Goal: Task Accomplishment & Management: Manage account settings

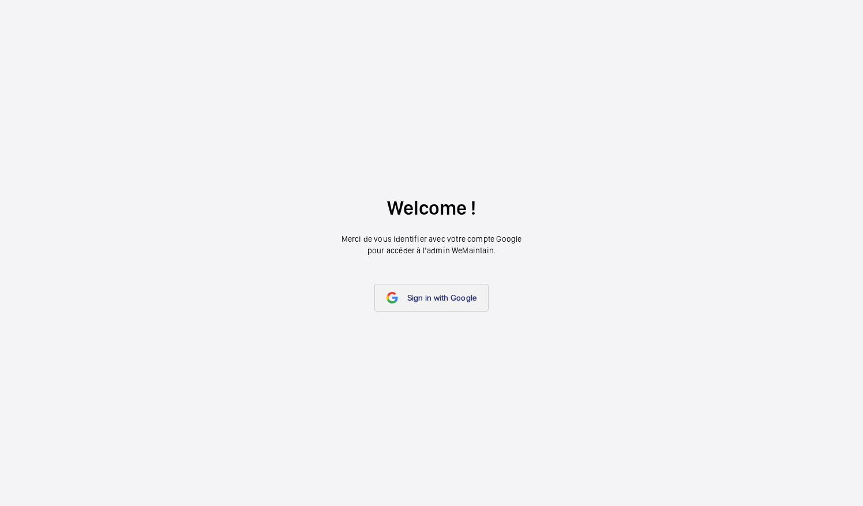
click at [422, 301] on span "Sign in with Google" at bounding box center [442, 297] width 70 height 9
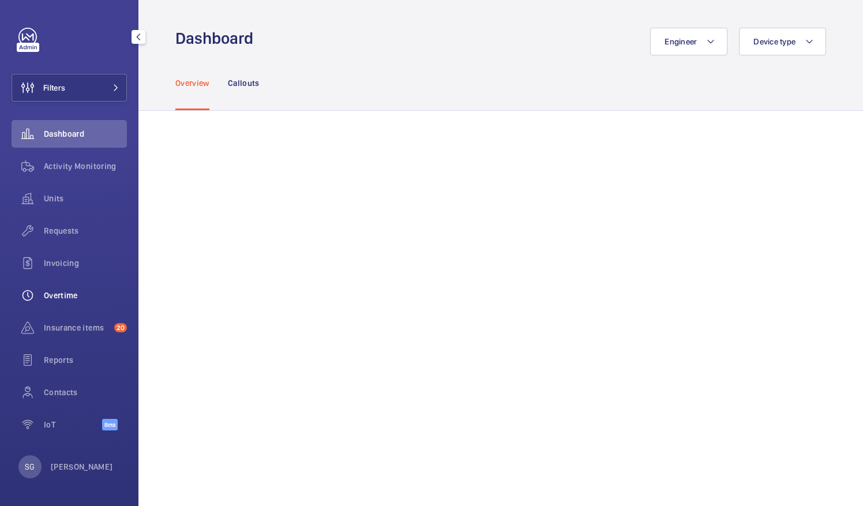
click at [95, 288] on div "Overtime" at bounding box center [69, 296] width 115 height 28
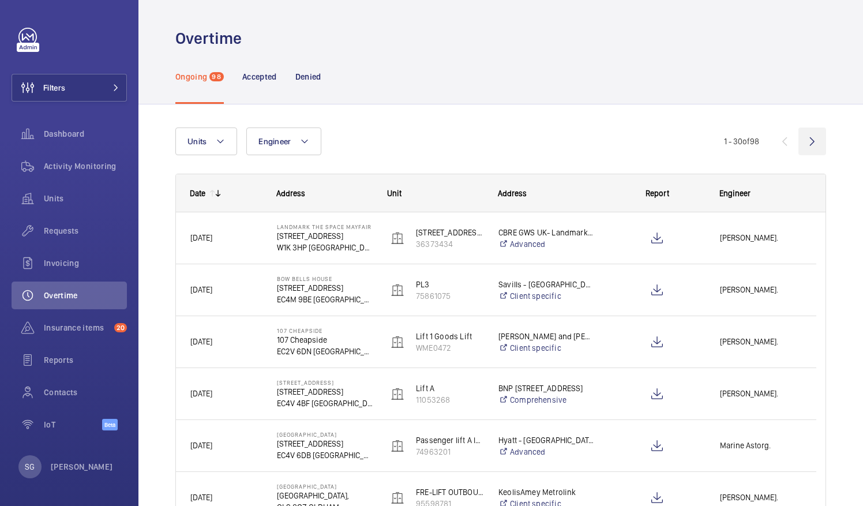
click at [803, 136] on wm-front-icon-button at bounding box center [813, 142] width 28 height 28
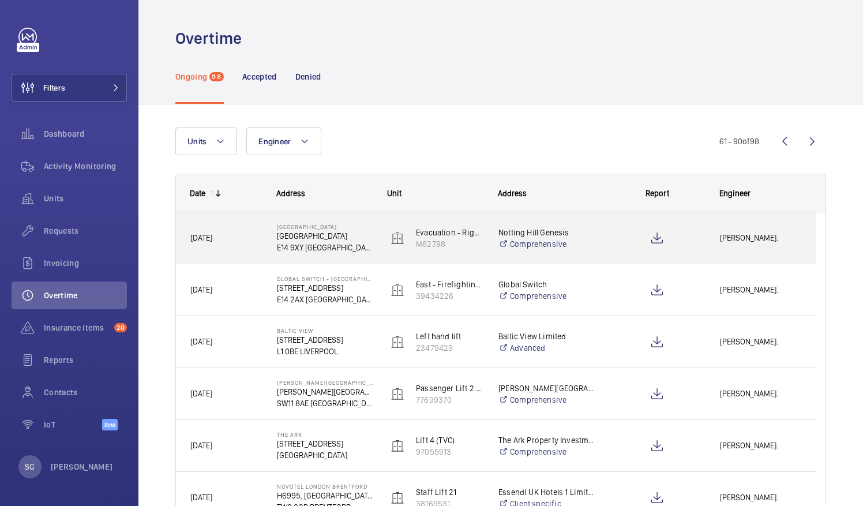
click at [772, 234] on span "[PERSON_NAME]." at bounding box center [761, 237] width 82 height 13
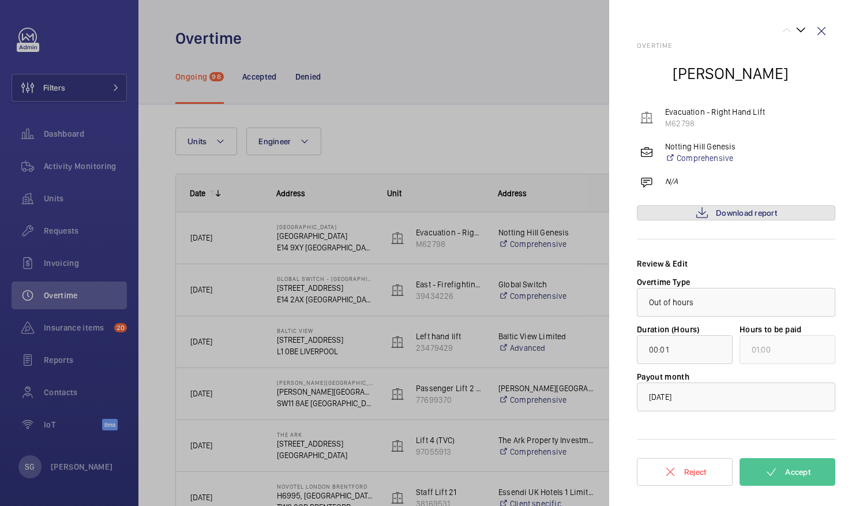
click at [749, 216] on span "Download report" at bounding box center [746, 212] width 61 height 9
click at [789, 470] on span "Accept" at bounding box center [798, 471] width 25 height 9
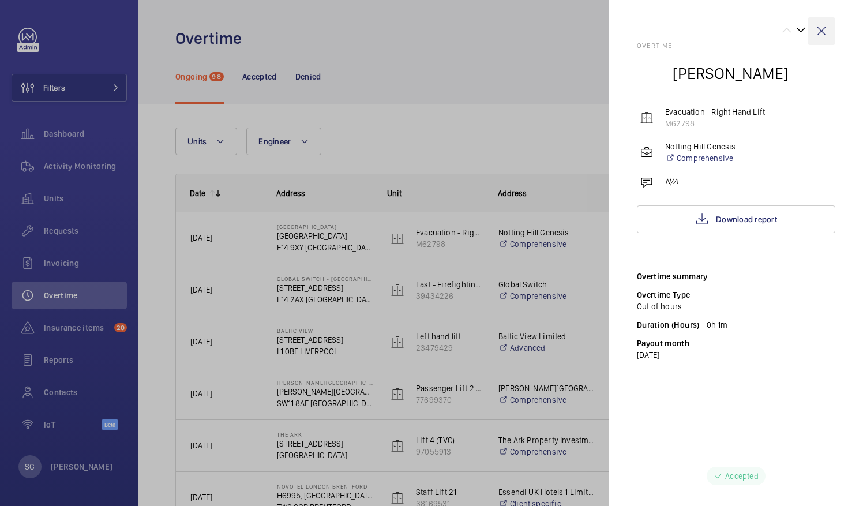
click at [824, 26] on wm-front-icon-button at bounding box center [822, 31] width 28 height 28
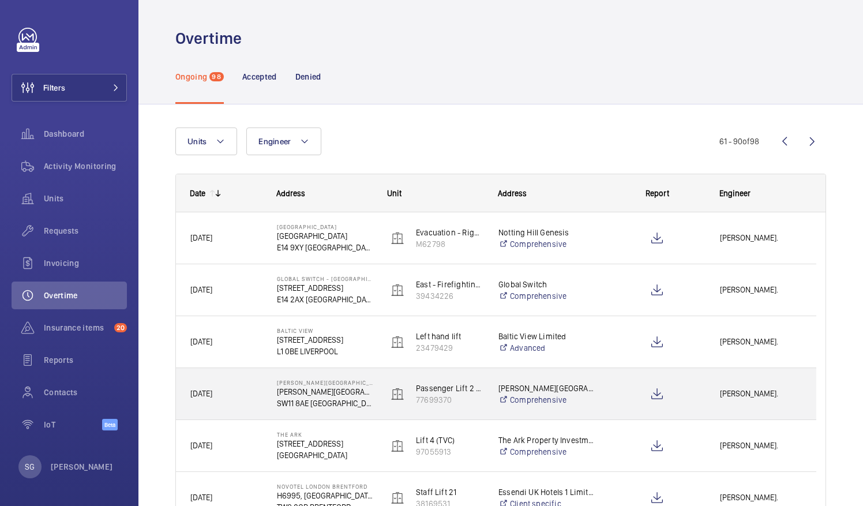
click at [751, 403] on div "[PERSON_NAME]." at bounding box center [761, 394] width 110 height 36
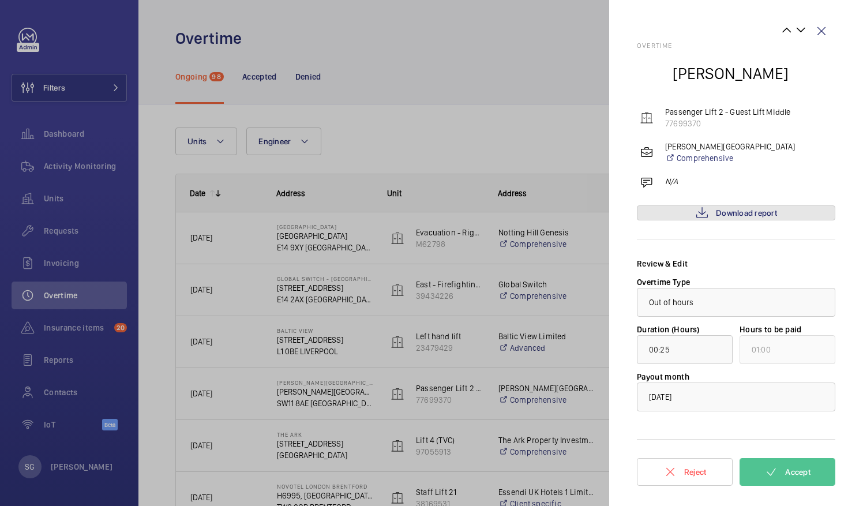
click at [755, 212] on span "Download report" at bounding box center [746, 212] width 61 height 9
click at [808, 469] on span "Accept" at bounding box center [798, 471] width 25 height 9
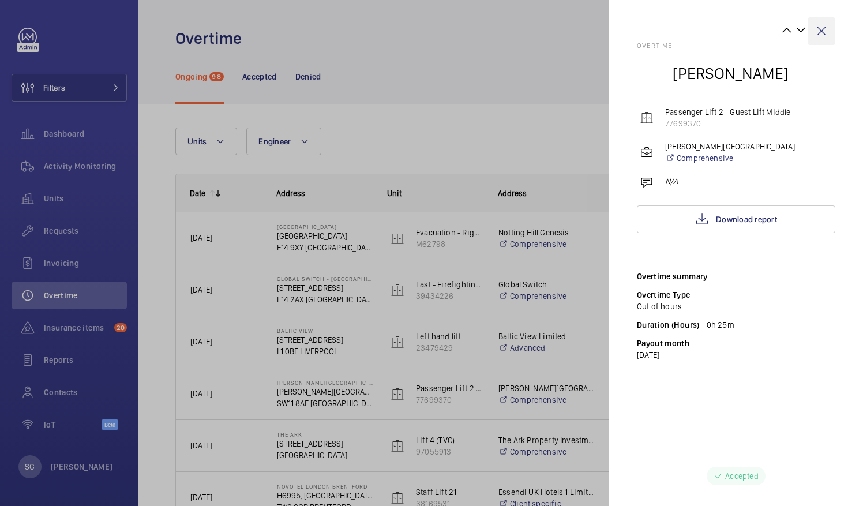
click at [818, 33] on wm-front-icon-button at bounding box center [822, 31] width 28 height 28
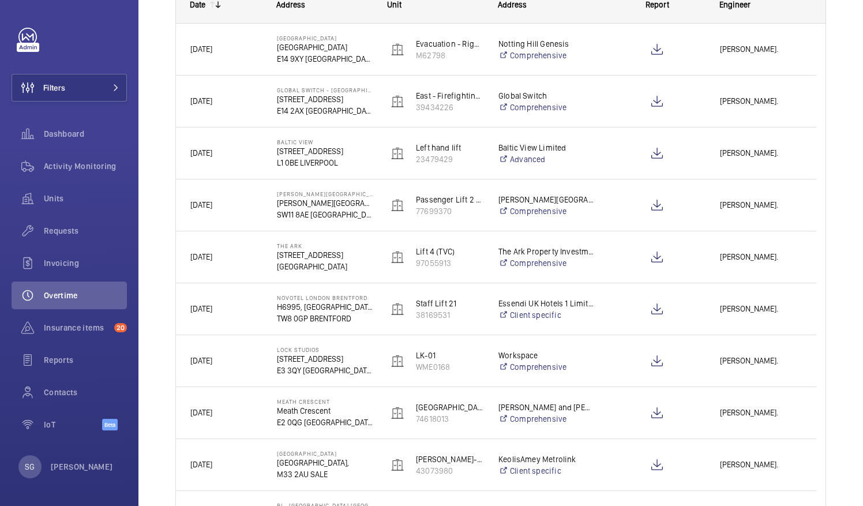
scroll to position [193, 0]
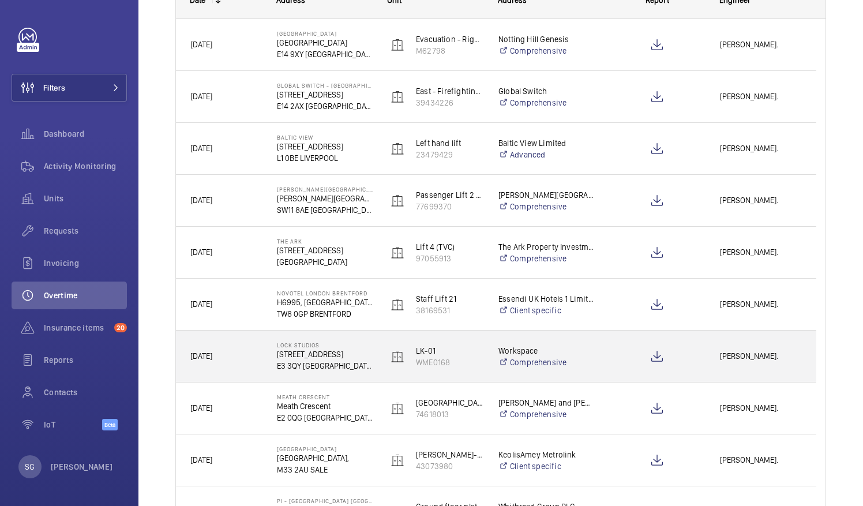
click at [746, 357] on span "[PERSON_NAME]." at bounding box center [761, 356] width 82 height 13
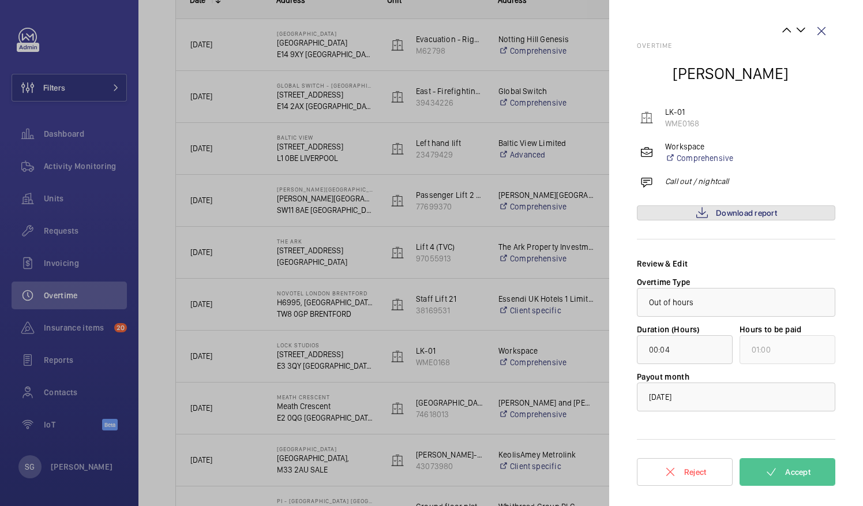
click at [717, 212] on span "Download report" at bounding box center [746, 212] width 61 height 9
click at [798, 465] on button "Accept" at bounding box center [788, 472] width 96 height 28
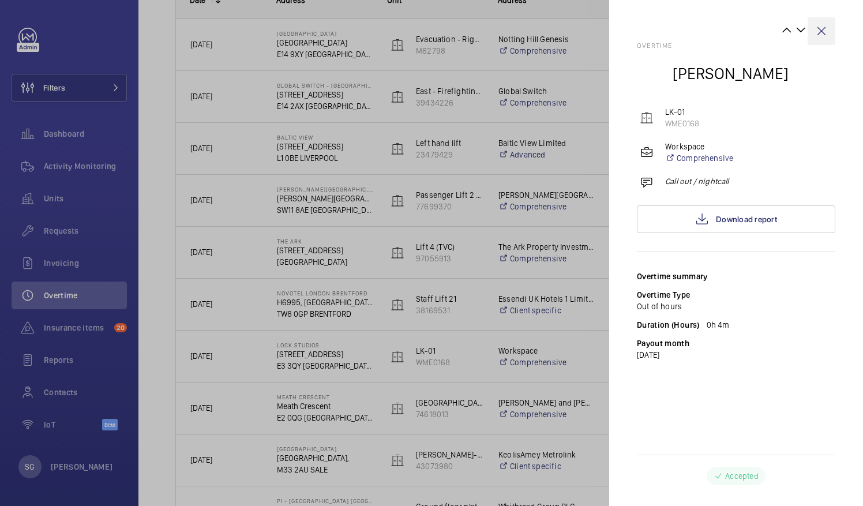
click at [820, 33] on wm-front-icon-button at bounding box center [822, 31] width 28 height 28
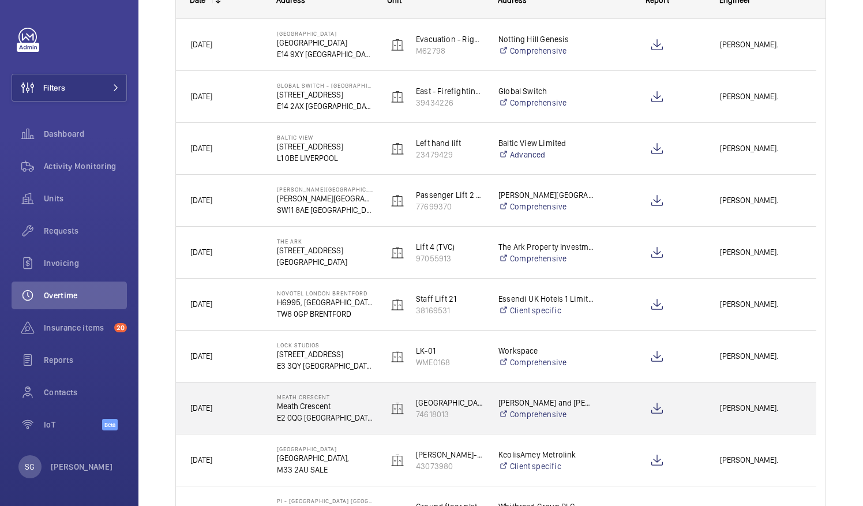
click at [778, 405] on span "[PERSON_NAME]." at bounding box center [761, 408] width 82 height 13
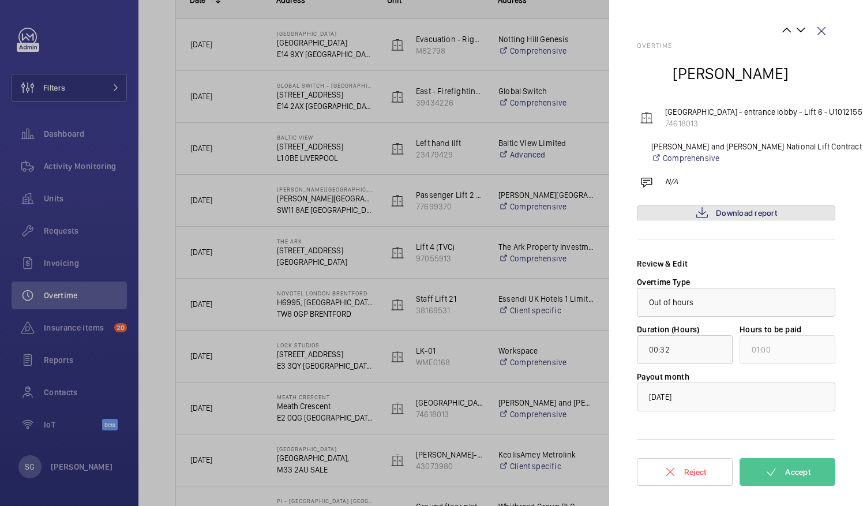
click at [726, 216] on span "Download report" at bounding box center [746, 212] width 61 height 9
click at [775, 479] on button "Accept" at bounding box center [788, 472] width 96 height 28
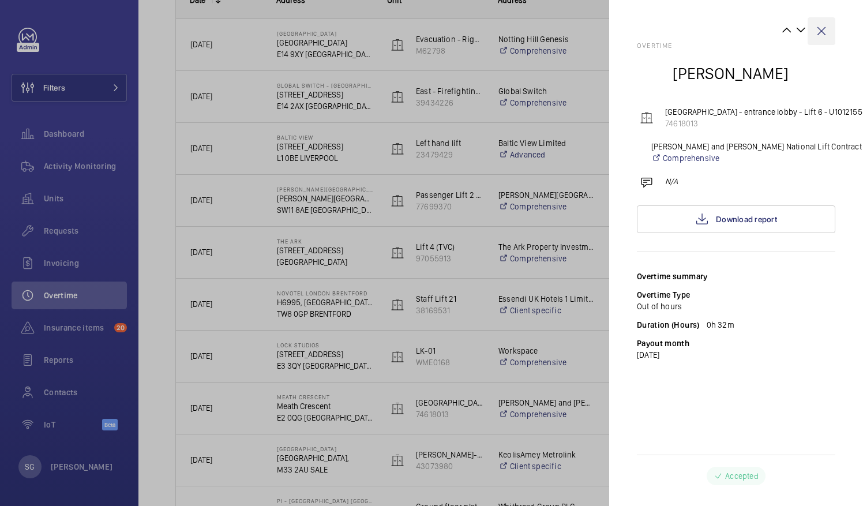
click at [825, 24] on wm-front-icon-button at bounding box center [822, 31] width 28 height 28
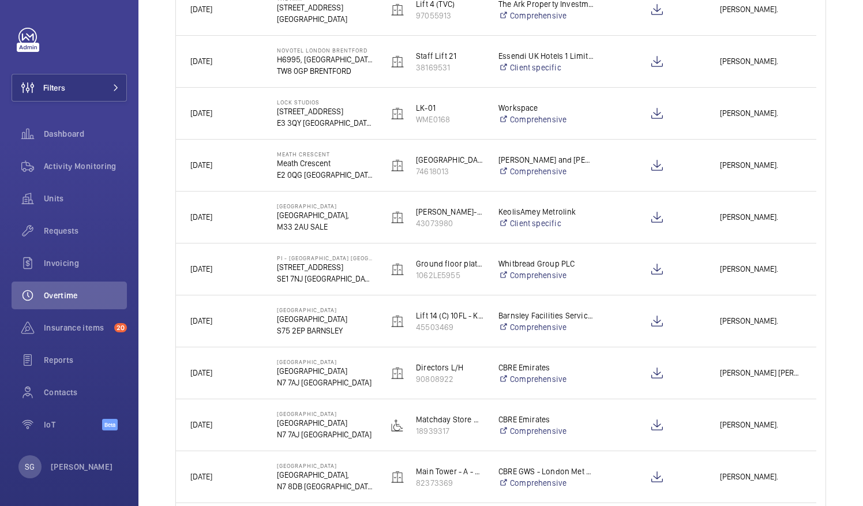
scroll to position [442, 0]
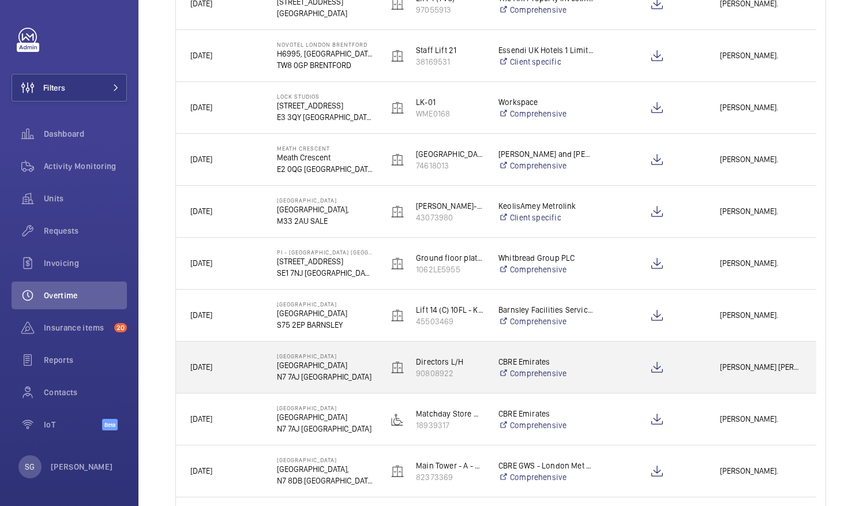
click at [770, 371] on span "[PERSON_NAME] [PERSON_NAME]." at bounding box center [761, 367] width 82 height 13
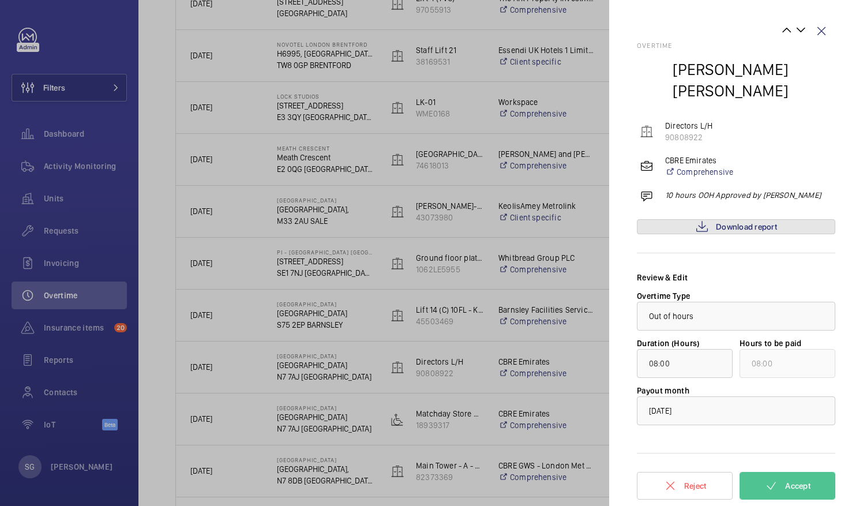
click at [746, 222] on span "Download report" at bounding box center [746, 226] width 61 height 9
click at [697, 220] on mat-icon at bounding box center [702, 227] width 14 height 14
click at [821, 31] on wm-front-icon-button at bounding box center [822, 31] width 28 height 28
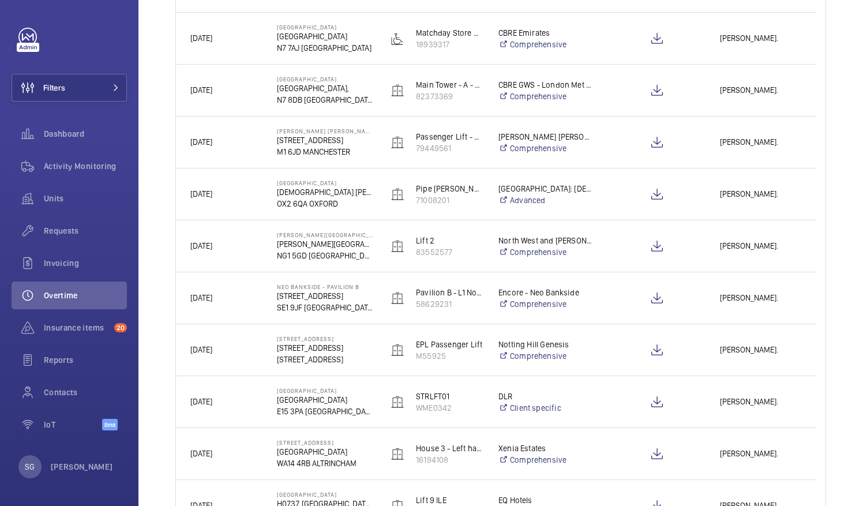
scroll to position [841, 0]
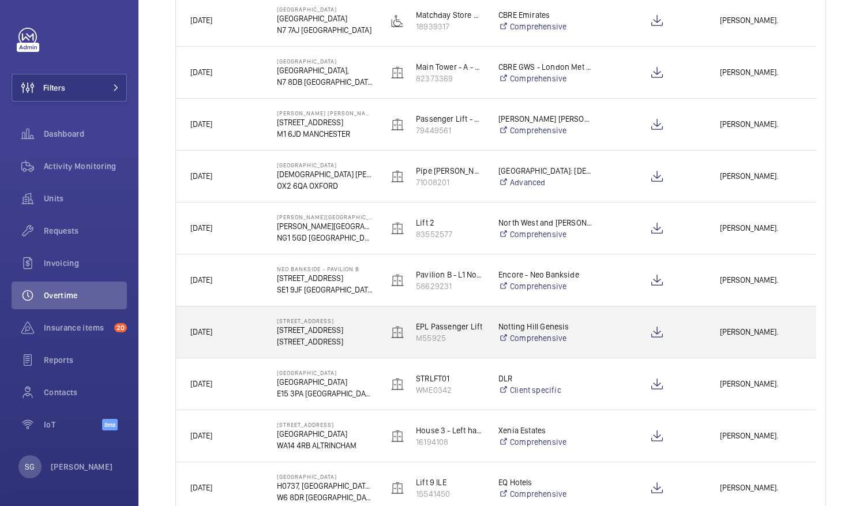
click at [776, 339] on div "[PERSON_NAME]." at bounding box center [761, 332] width 110 height 36
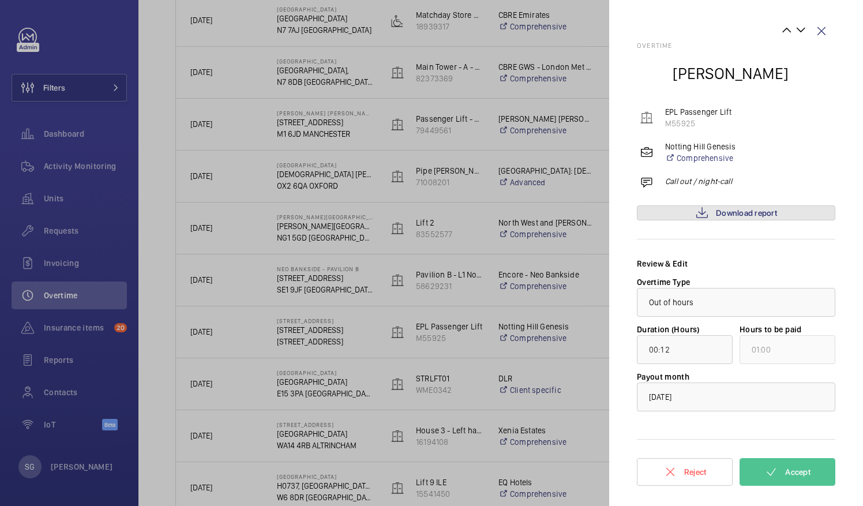
click at [694, 209] on link "Download report" at bounding box center [736, 212] width 199 height 15
click at [777, 469] on mat-icon at bounding box center [772, 472] width 14 height 14
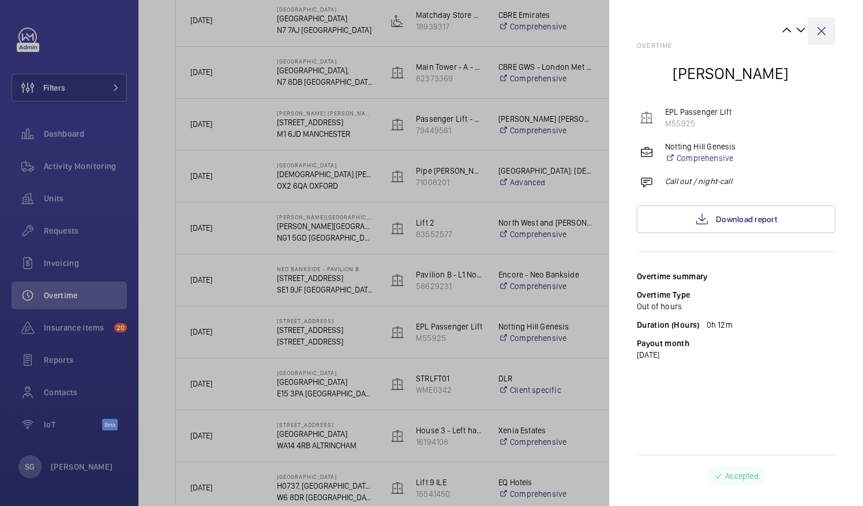
click at [825, 32] on wm-front-icon-button at bounding box center [822, 31] width 28 height 28
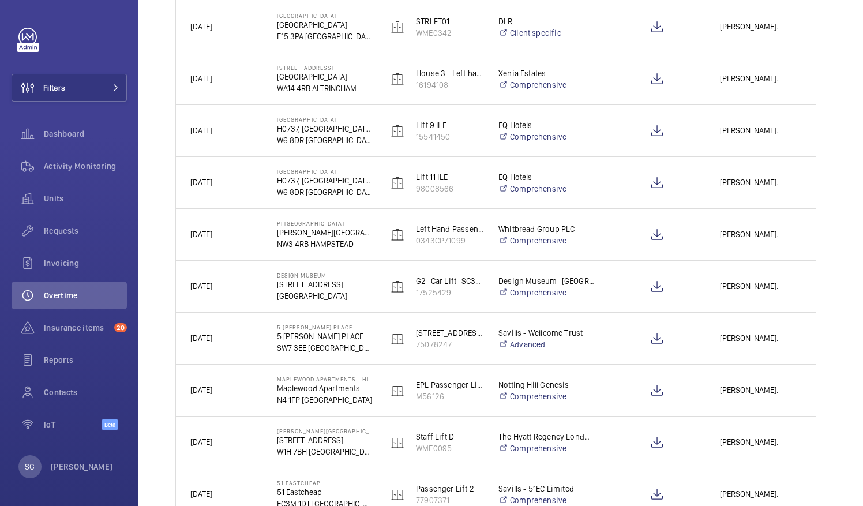
scroll to position [1226, 0]
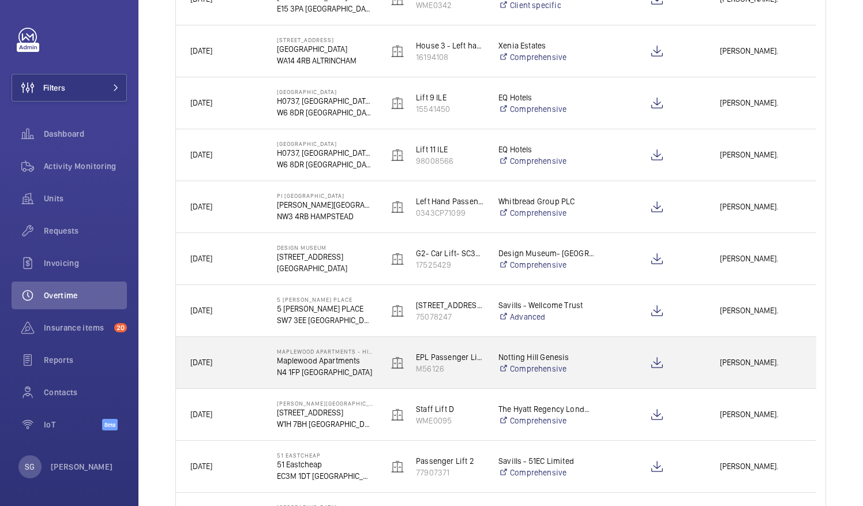
click at [764, 358] on span "[PERSON_NAME]." at bounding box center [761, 362] width 82 height 13
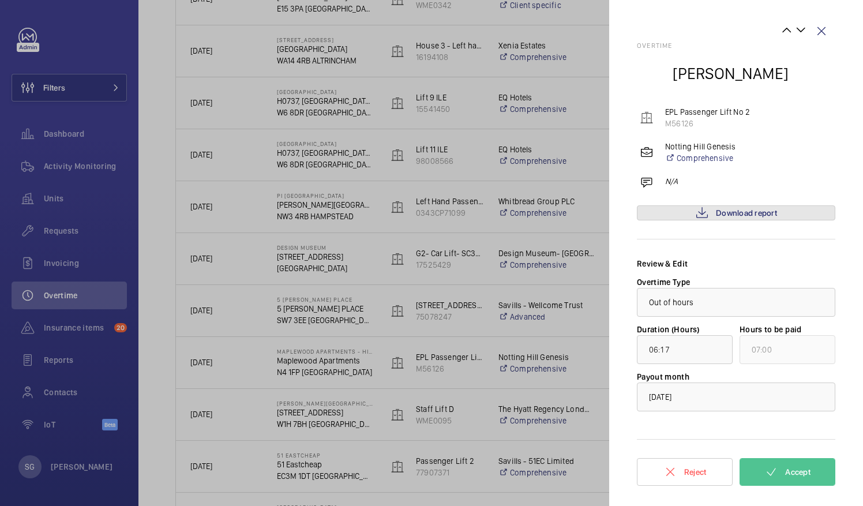
click at [724, 214] on span "Download report" at bounding box center [746, 212] width 61 height 9
click at [724, 216] on span "Download report" at bounding box center [746, 212] width 61 height 9
click at [781, 479] on button "Accept" at bounding box center [788, 472] width 96 height 28
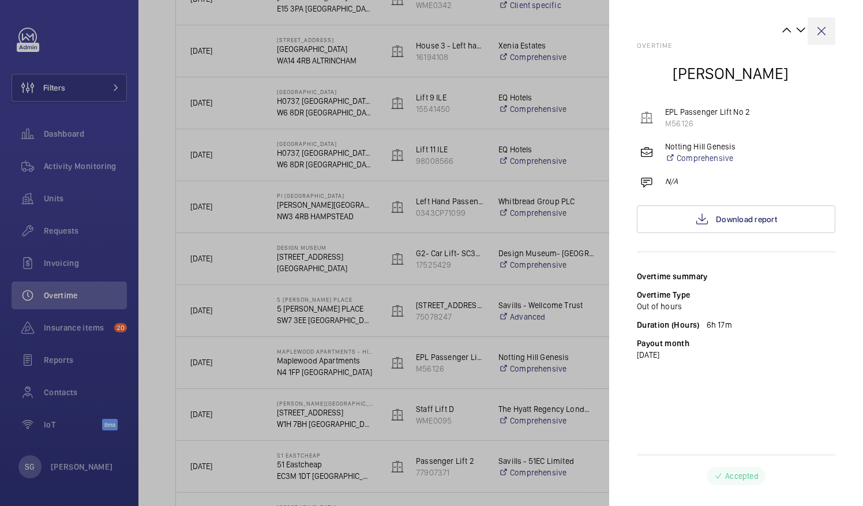
click at [822, 35] on wm-front-icon-button at bounding box center [822, 31] width 28 height 28
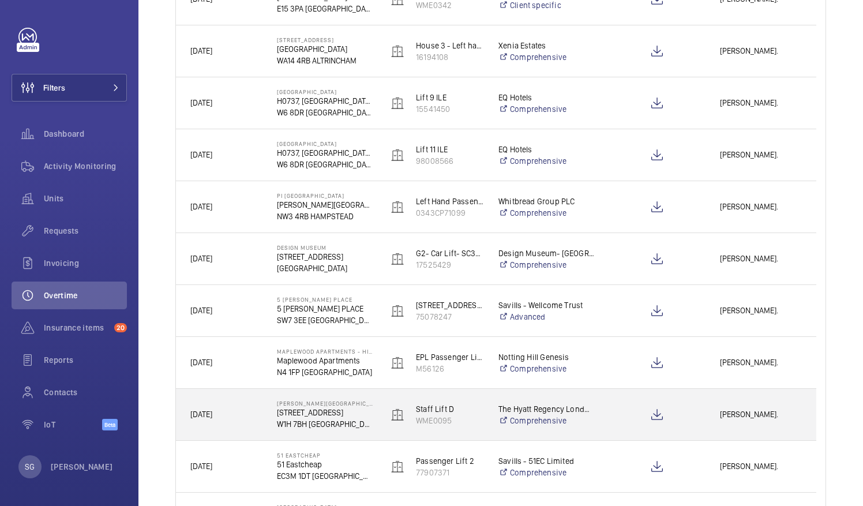
click at [762, 421] on div "[PERSON_NAME]." at bounding box center [761, 415] width 110 height 36
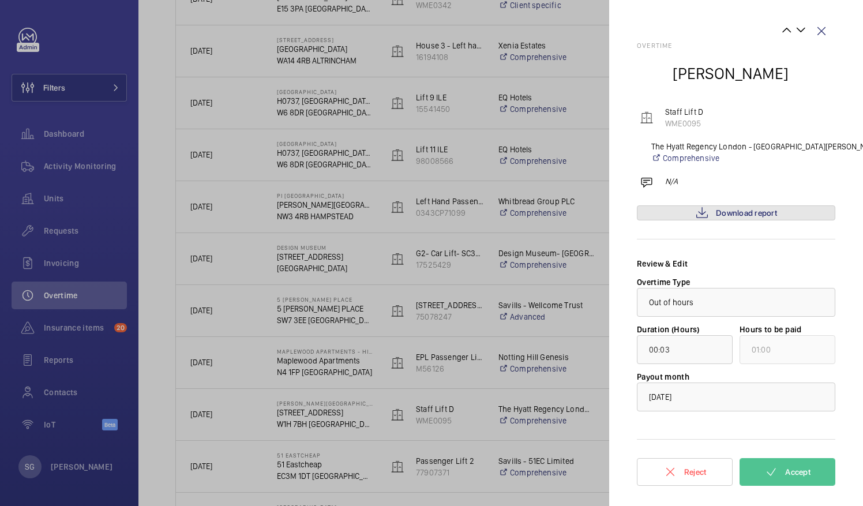
click at [723, 212] on span "Download report" at bounding box center [746, 212] width 61 height 9
click at [775, 477] on mat-icon at bounding box center [772, 472] width 14 height 14
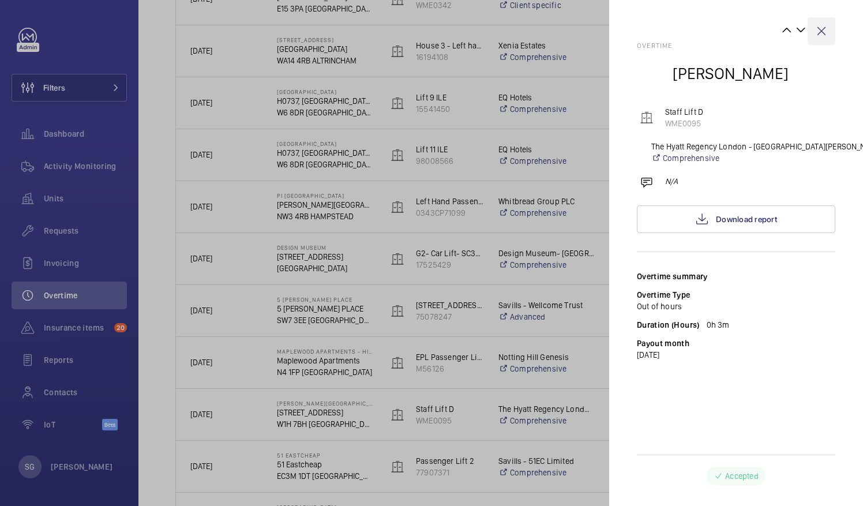
click at [827, 25] on wm-front-icon-button at bounding box center [822, 31] width 28 height 28
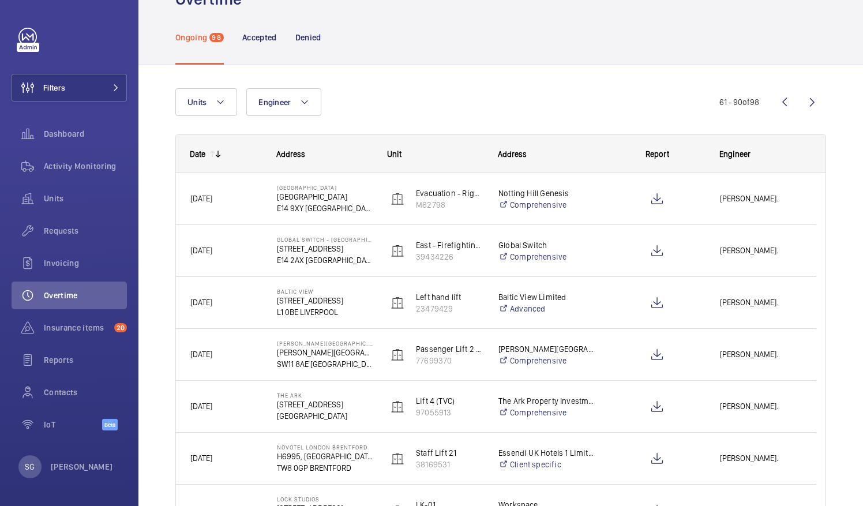
scroll to position [0, 0]
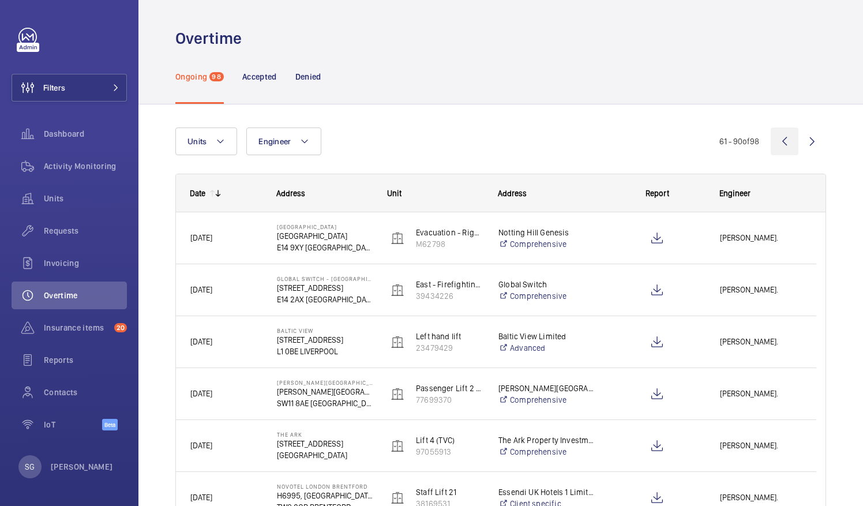
click at [777, 140] on wm-front-icon-button at bounding box center [785, 142] width 28 height 28
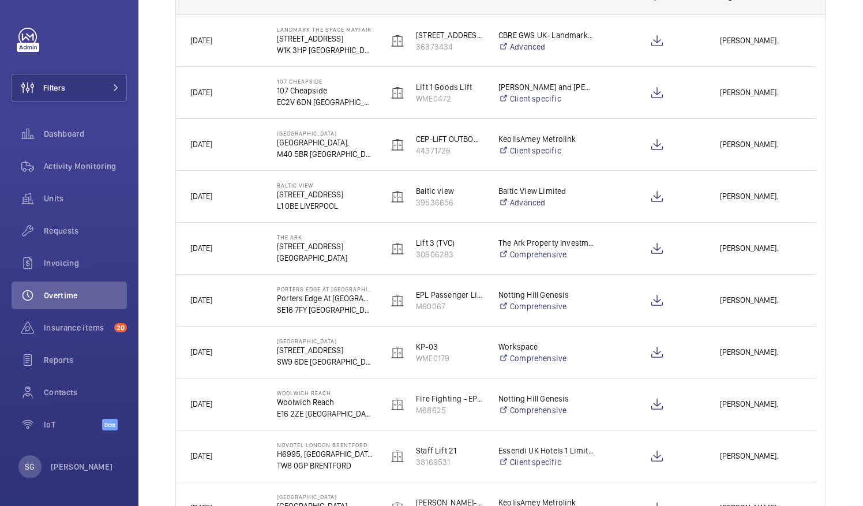
scroll to position [207, 0]
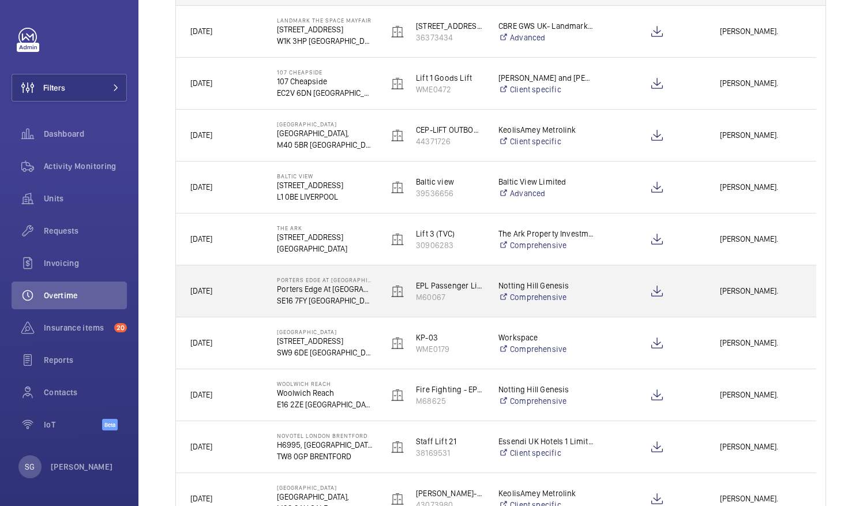
click at [770, 287] on span "[PERSON_NAME]." at bounding box center [761, 291] width 82 height 13
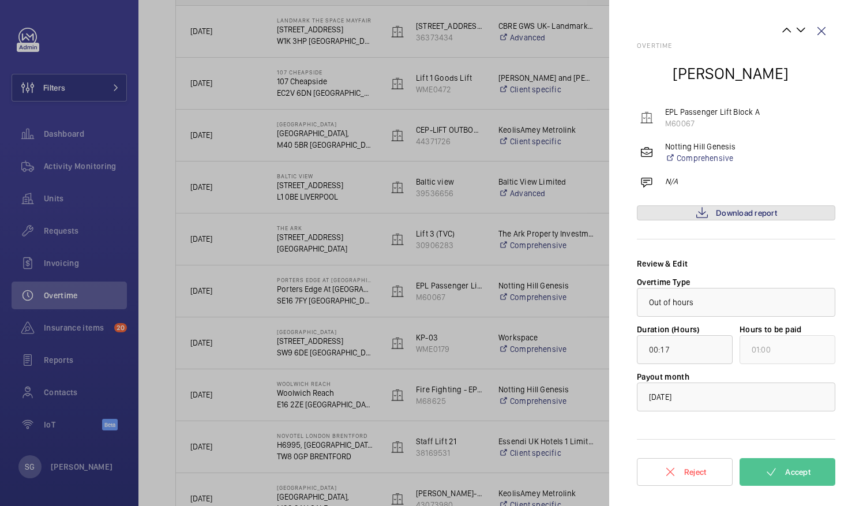
click at [758, 212] on span "Download report" at bounding box center [746, 212] width 61 height 9
click at [776, 467] on mat-icon at bounding box center [772, 472] width 14 height 14
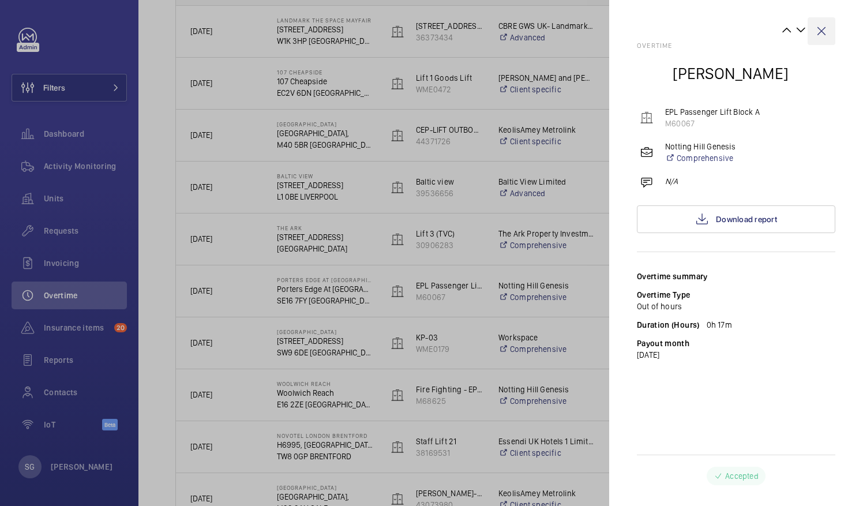
click at [822, 32] on wm-front-icon-button at bounding box center [822, 31] width 28 height 28
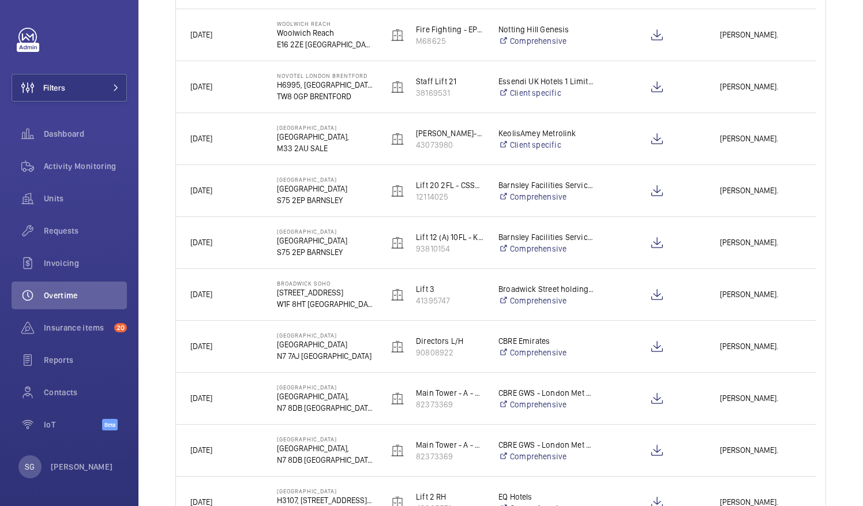
scroll to position [571, 0]
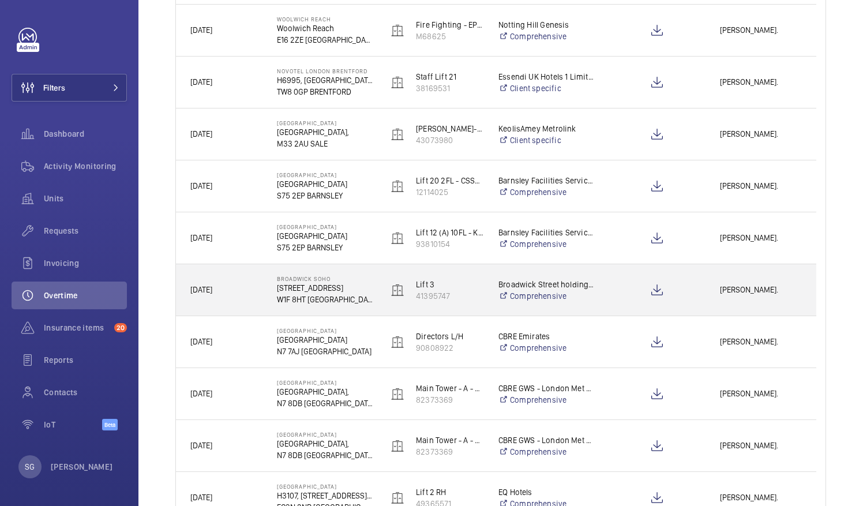
click at [776, 299] on div "[PERSON_NAME]." at bounding box center [761, 290] width 110 height 36
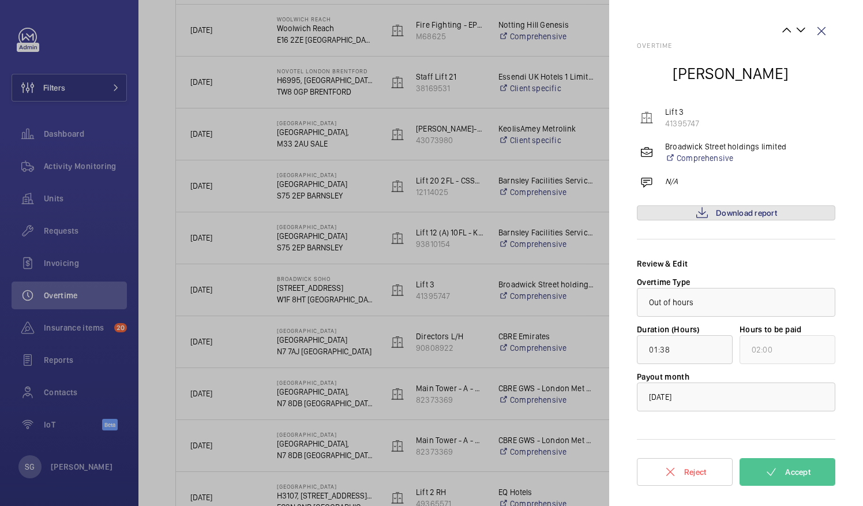
click at [701, 214] on mat-icon at bounding box center [702, 213] width 14 height 14
click at [686, 214] on link "Download report" at bounding box center [736, 212] width 199 height 15
click at [807, 476] on span "Accept" at bounding box center [798, 471] width 25 height 9
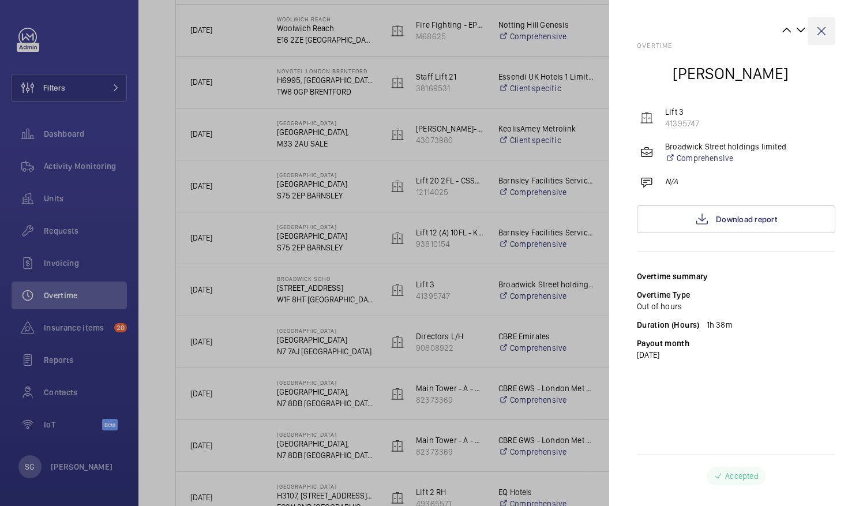
click at [818, 30] on wm-front-icon-button at bounding box center [822, 31] width 28 height 28
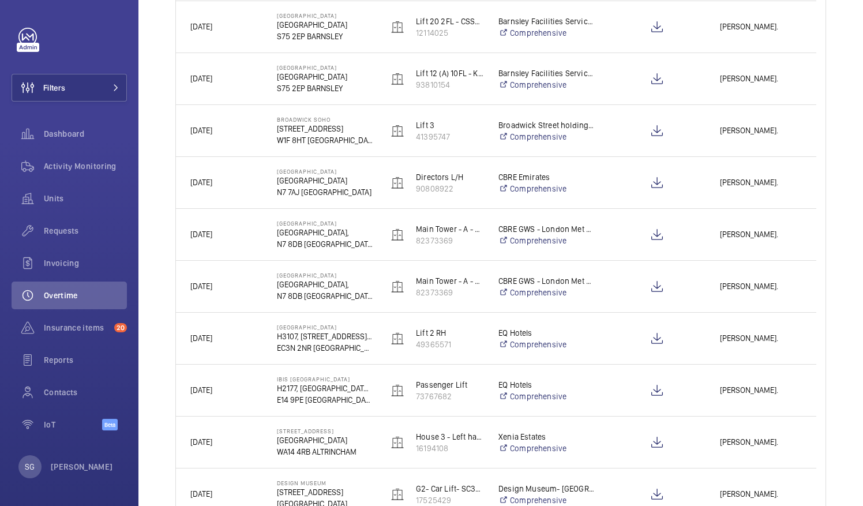
scroll to position [741, 0]
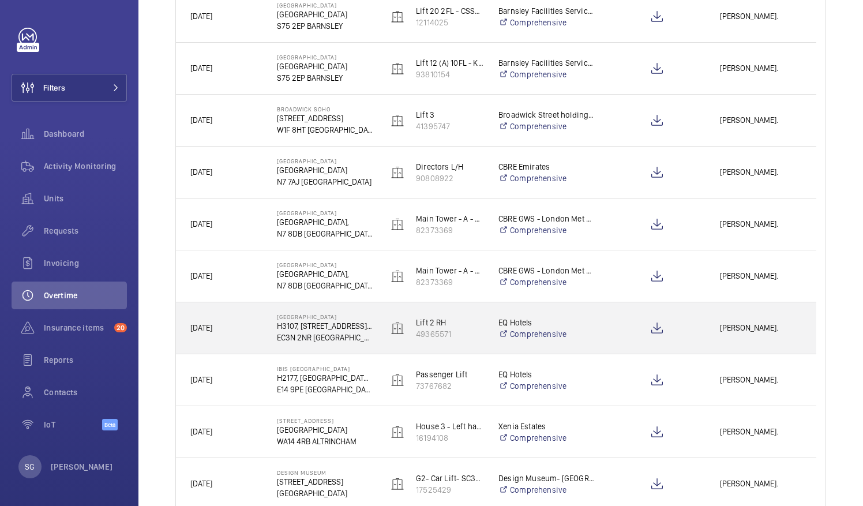
click at [754, 316] on div "[PERSON_NAME]." at bounding box center [761, 328] width 110 height 36
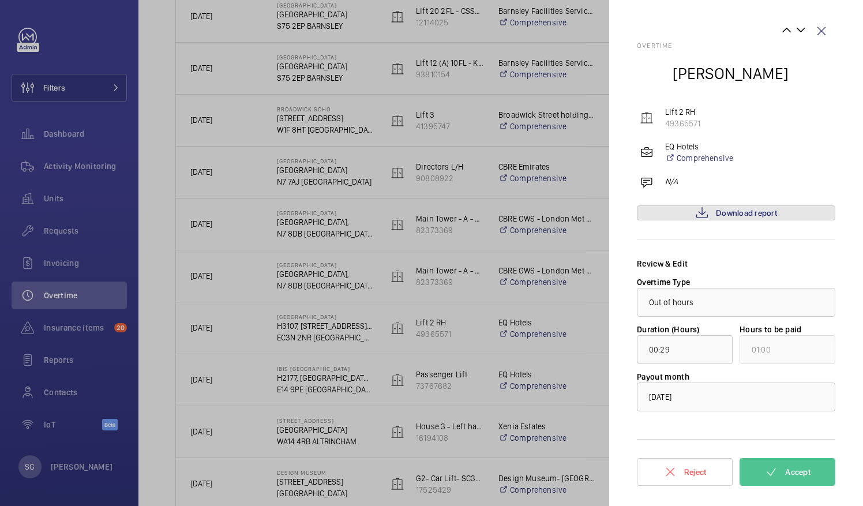
click at [743, 216] on span "Download report" at bounding box center [746, 212] width 61 height 9
click at [812, 467] on button "Accept" at bounding box center [788, 472] width 96 height 28
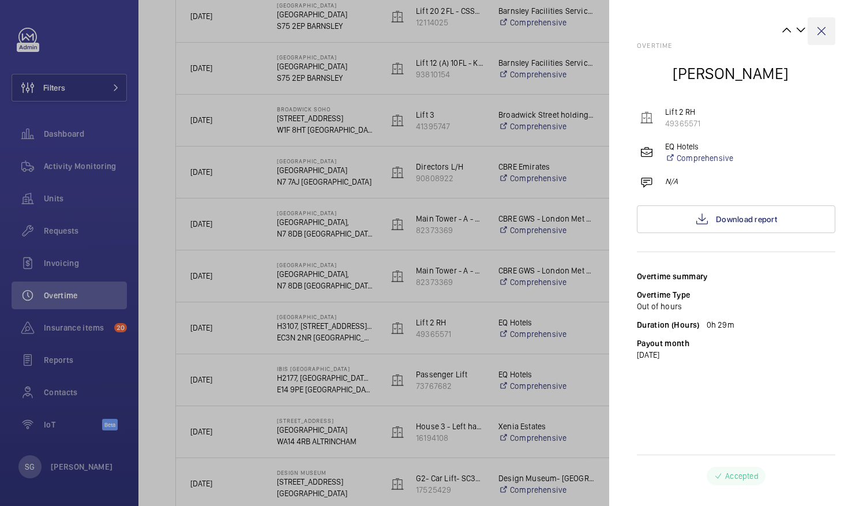
click at [818, 31] on wm-front-icon-button at bounding box center [822, 31] width 28 height 28
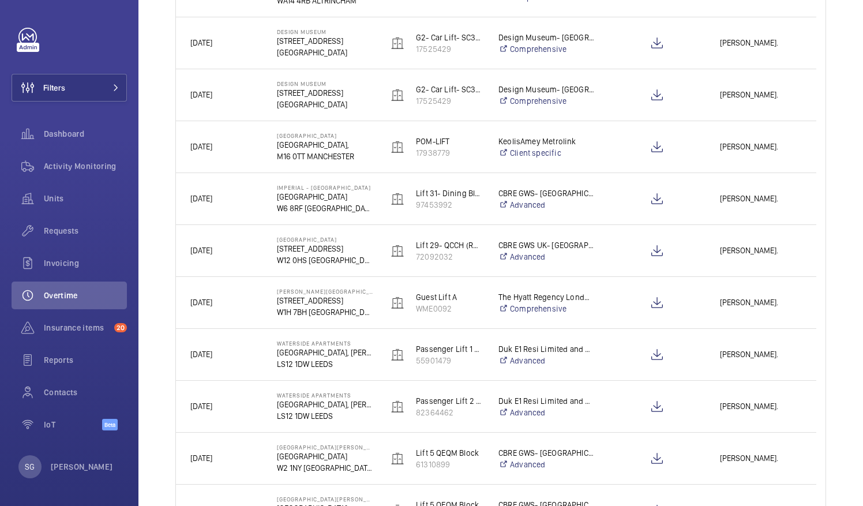
scroll to position [1197, 0]
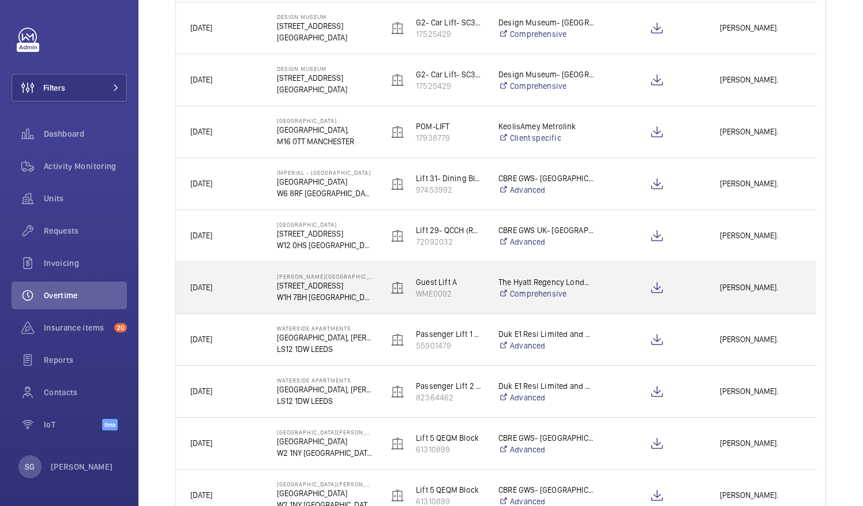
click at [750, 292] on span "[PERSON_NAME]." at bounding box center [761, 287] width 82 height 13
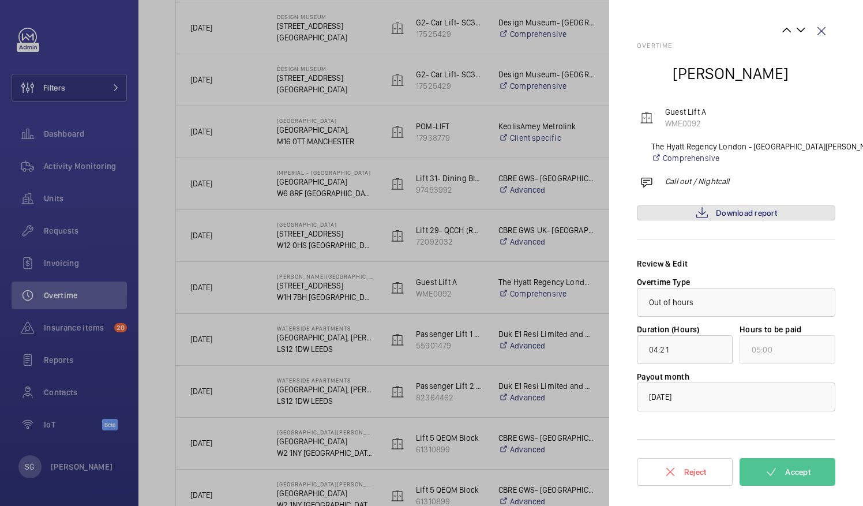
click at [708, 216] on mat-icon at bounding box center [702, 213] width 14 height 14
click at [805, 473] on span "Accept" at bounding box center [798, 471] width 25 height 9
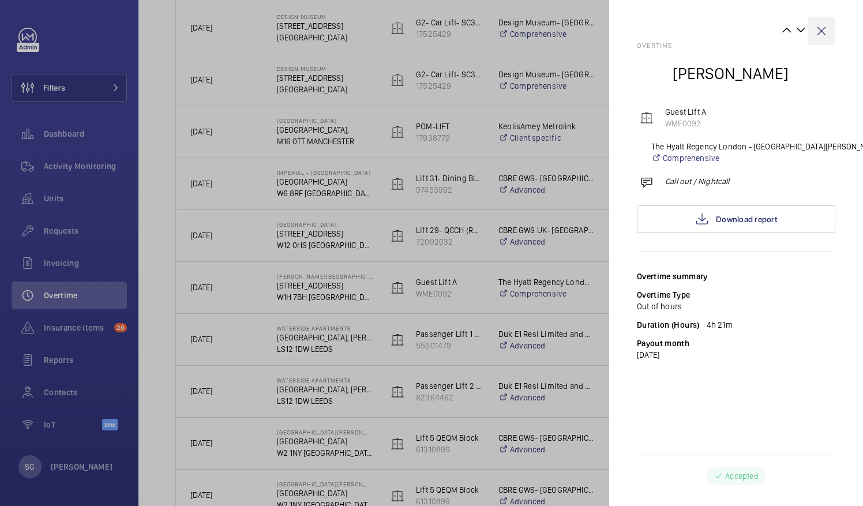
click at [820, 31] on wm-front-icon-button at bounding box center [822, 31] width 28 height 28
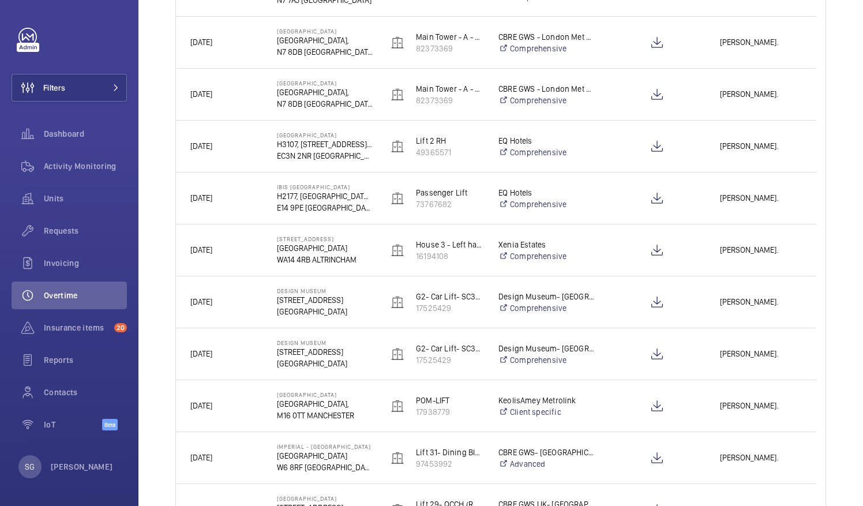
scroll to position [920, 0]
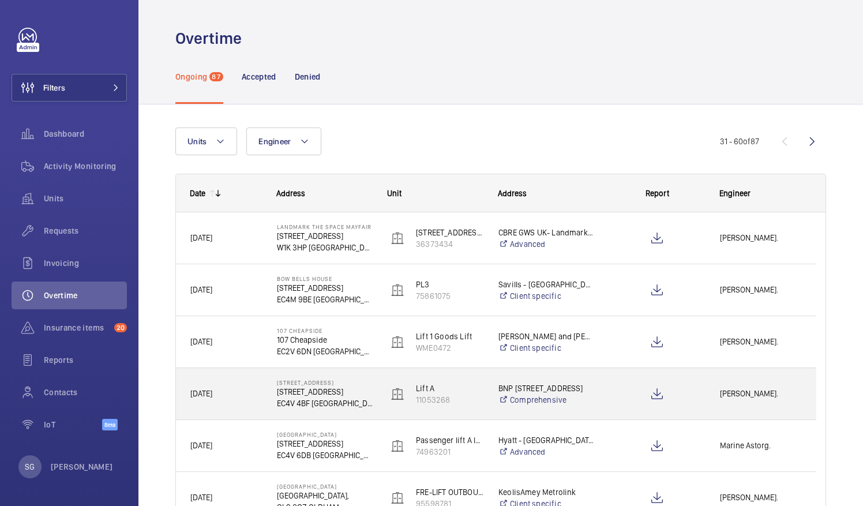
click at [753, 391] on span "[PERSON_NAME]." at bounding box center [761, 393] width 82 height 13
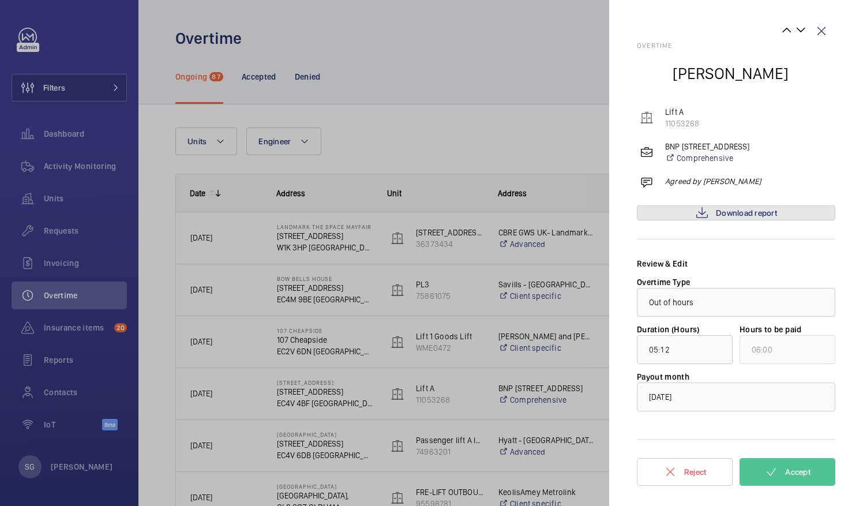
click at [713, 215] on link "Download report" at bounding box center [736, 212] width 199 height 15
click at [830, 29] on wm-front-icon-button at bounding box center [822, 31] width 28 height 28
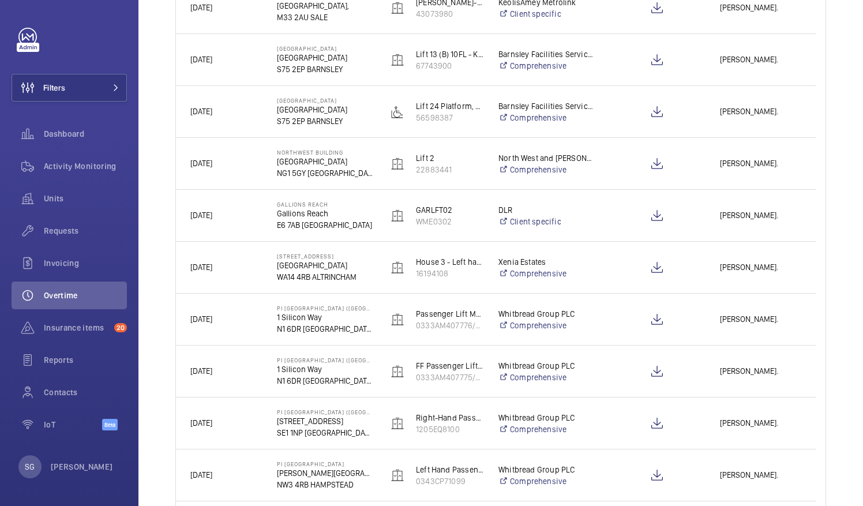
scroll to position [649, 0]
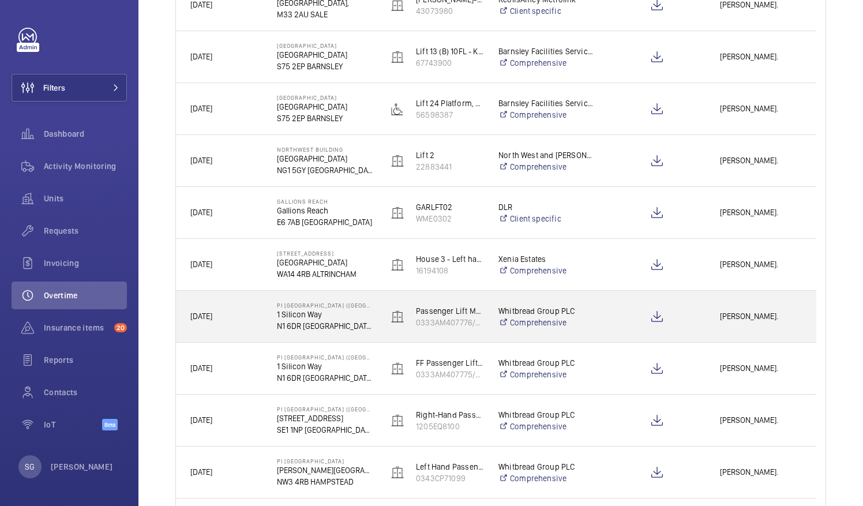
click at [753, 323] on div "[PERSON_NAME]." at bounding box center [761, 316] width 110 height 36
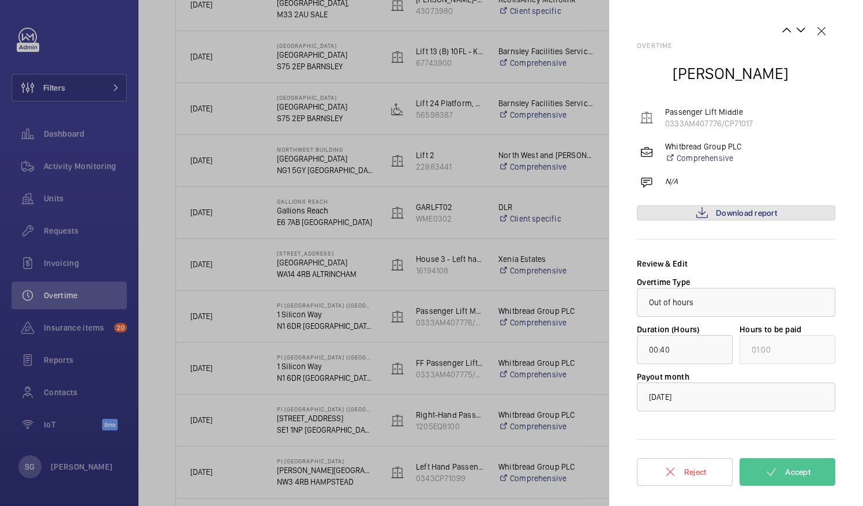
click at [734, 218] on link "Download report" at bounding box center [736, 212] width 199 height 15
click at [780, 478] on button "Accept" at bounding box center [788, 472] width 96 height 28
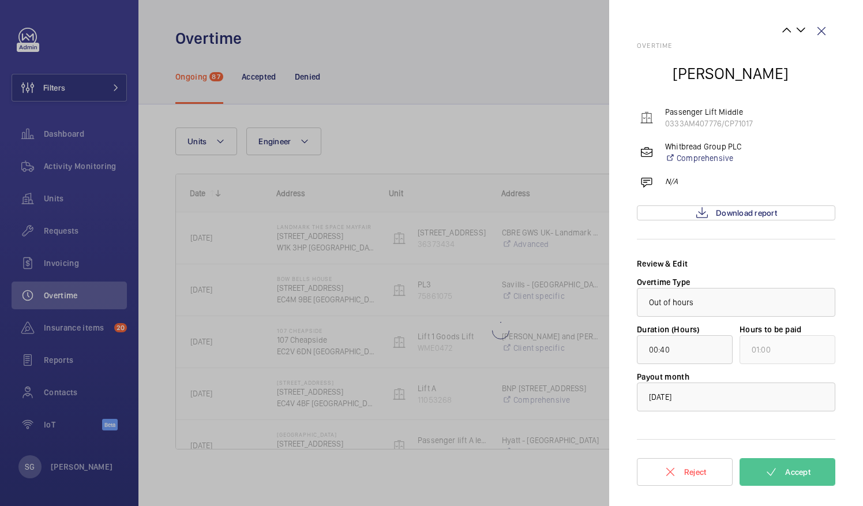
scroll to position [0, 0]
type input "00:02"
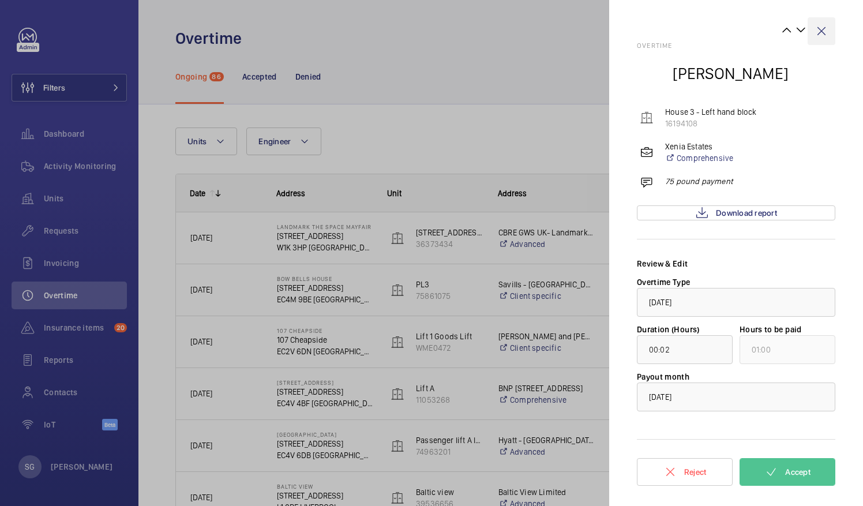
click at [821, 32] on wm-front-icon-button at bounding box center [822, 31] width 28 height 28
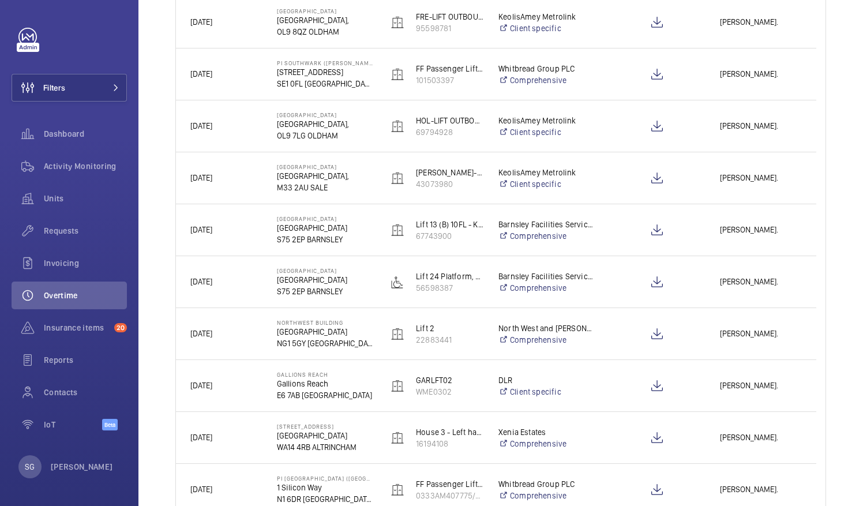
scroll to position [662, 0]
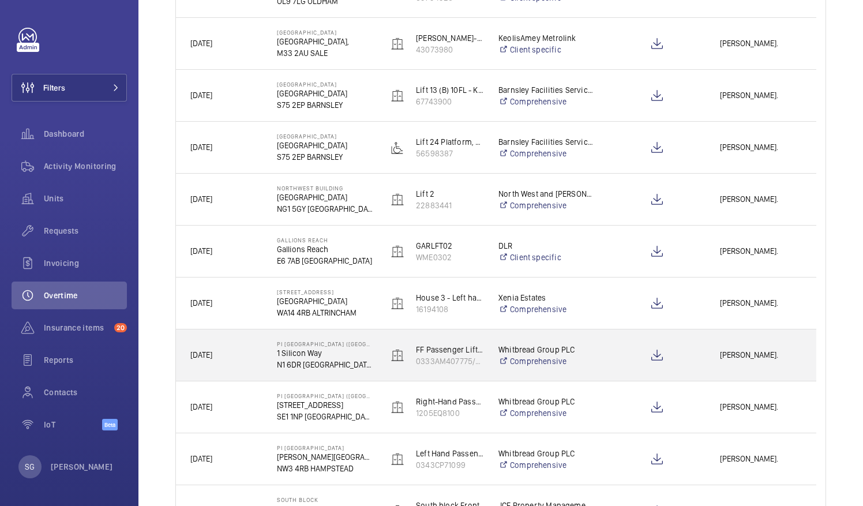
click at [763, 360] on span "[PERSON_NAME]." at bounding box center [761, 355] width 82 height 13
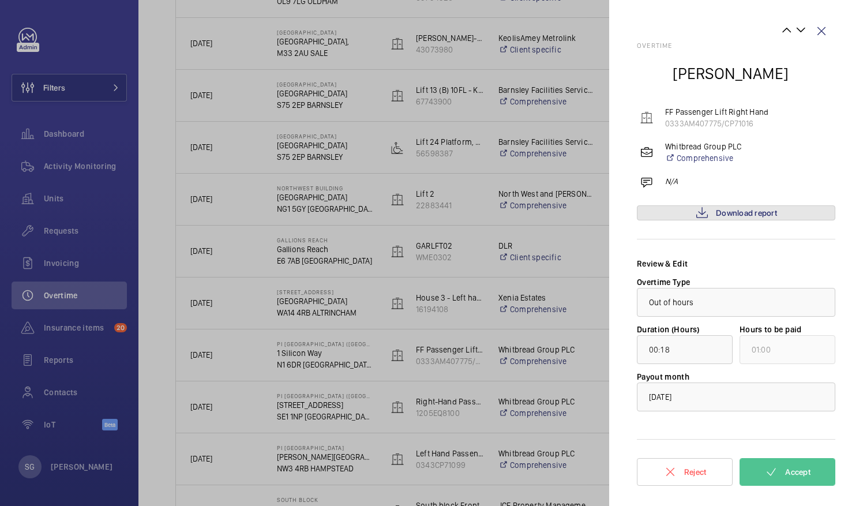
click at [727, 214] on span "Download report" at bounding box center [746, 212] width 61 height 9
click at [779, 468] on button "Accept" at bounding box center [788, 472] width 96 height 28
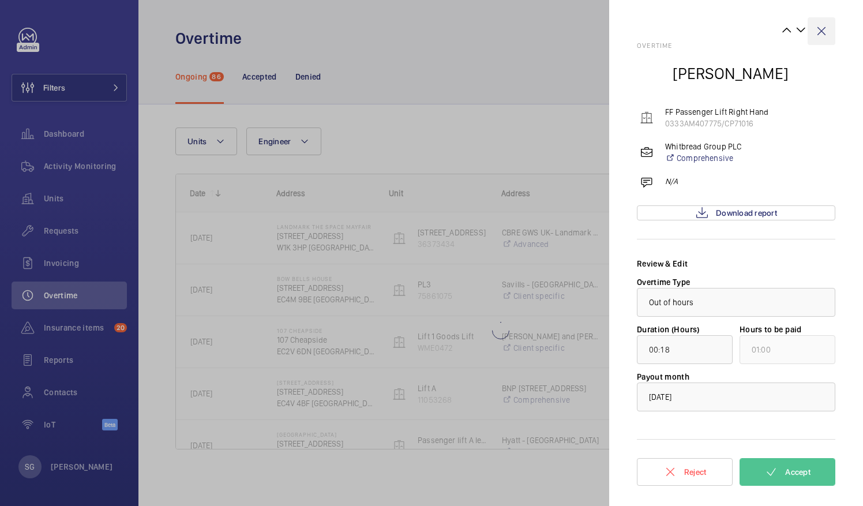
scroll to position [0, 0]
type input "00:02"
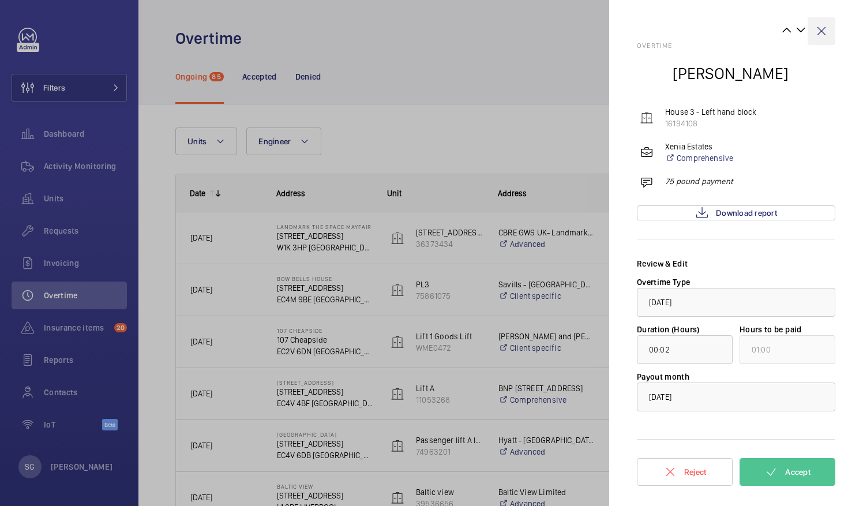
click at [820, 29] on wm-front-icon-button at bounding box center [822, 31] width 28 height 28
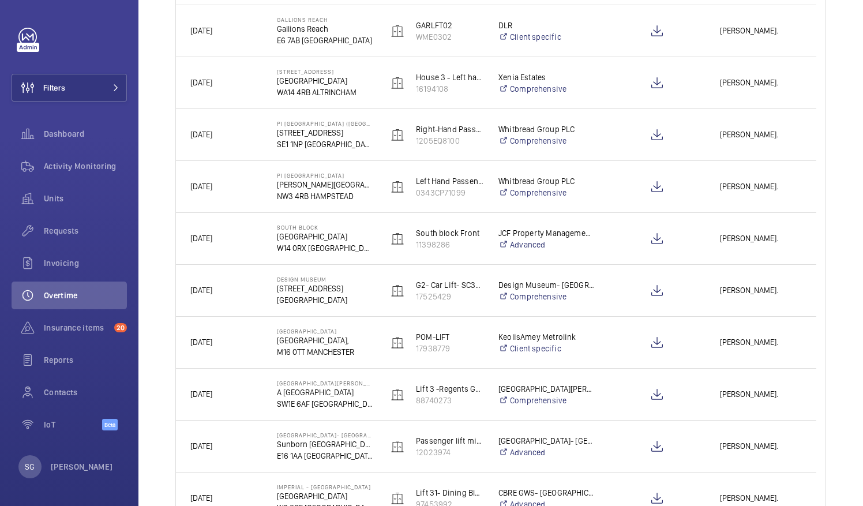
scroll to position [943, 0]
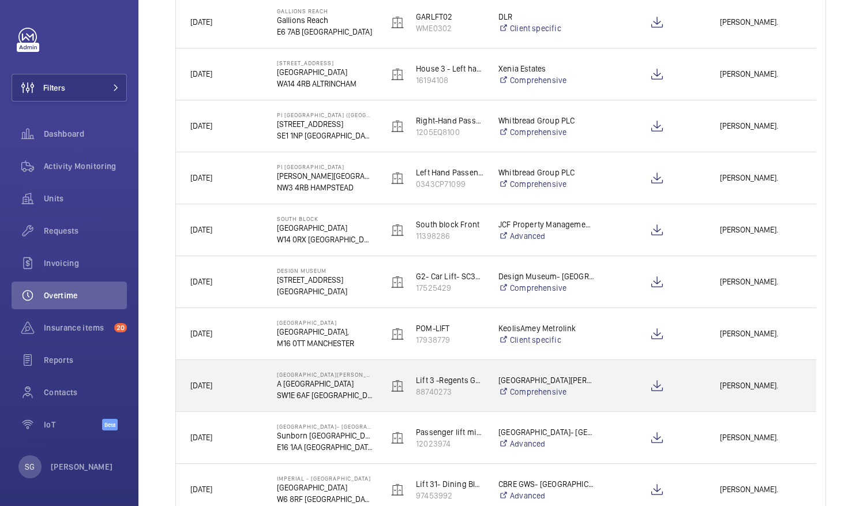
click at [766, 379] on span "[PERSON_NAME]." at bounding box center [761, 385] width 82 height 13
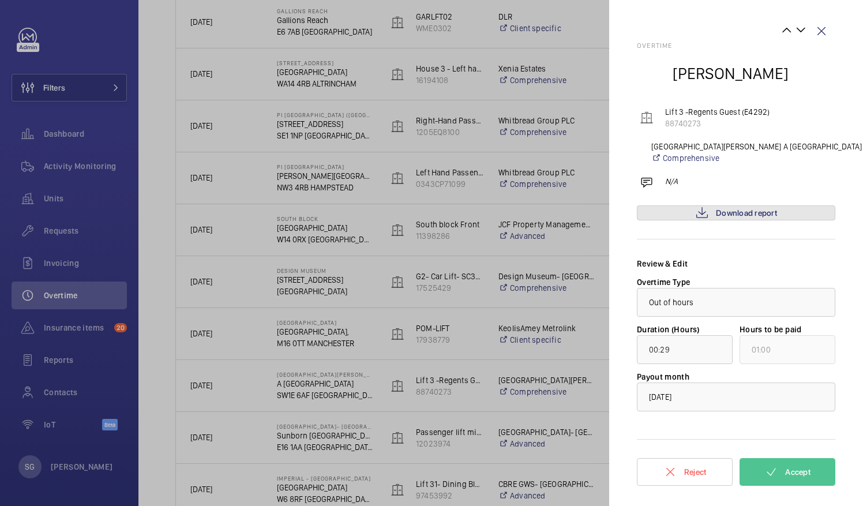
click at [653, 218] on link "Download report" at bounding box center [736, 212] width 199 height 15
click at [798, 479] on button "Accept" at bounding box center [788, 472] width 96 height 28
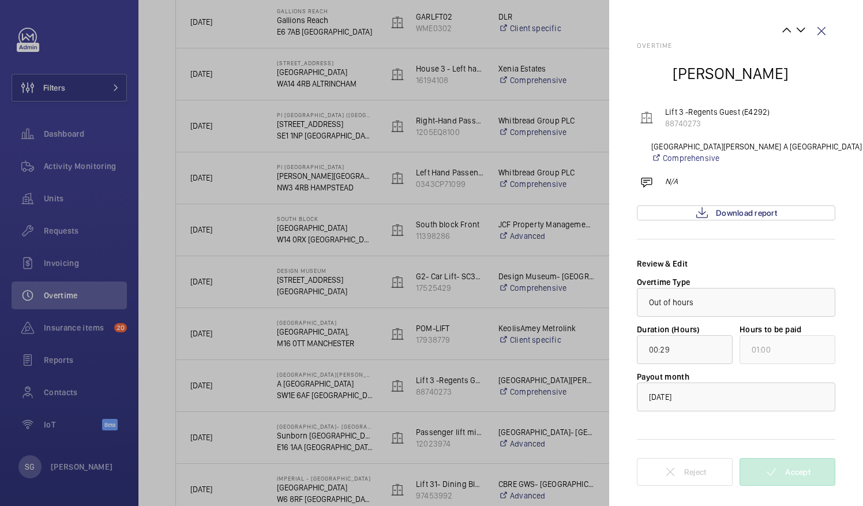
scroll to position [0, 0]
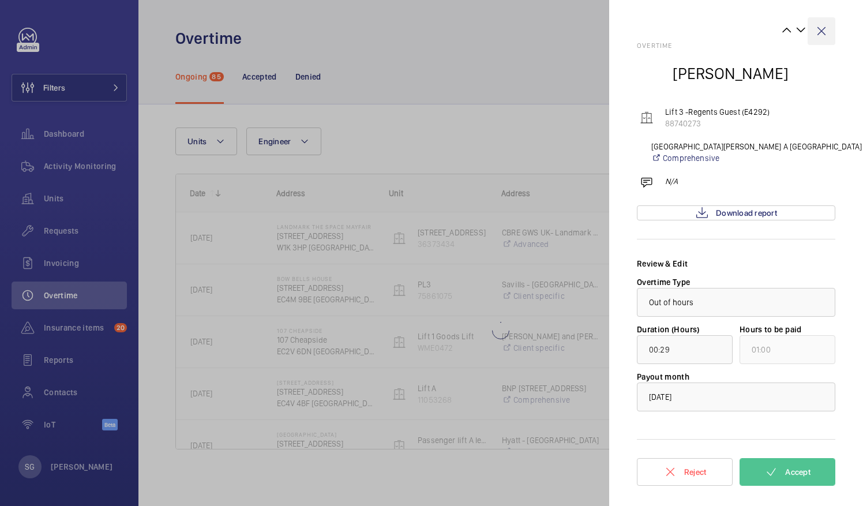
type input "01:21"
type input "02:00"
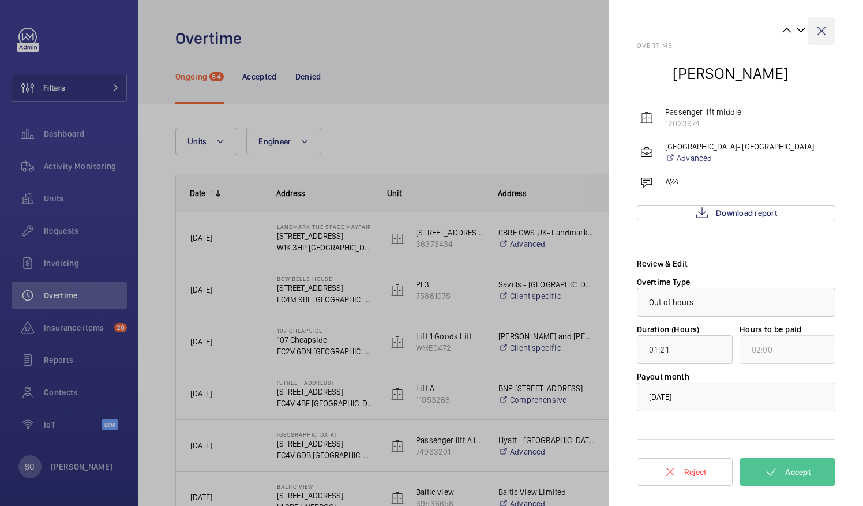
click at [820, 30] on wm-front-icon-button at bounding box center [822, 31] width 28 height 28
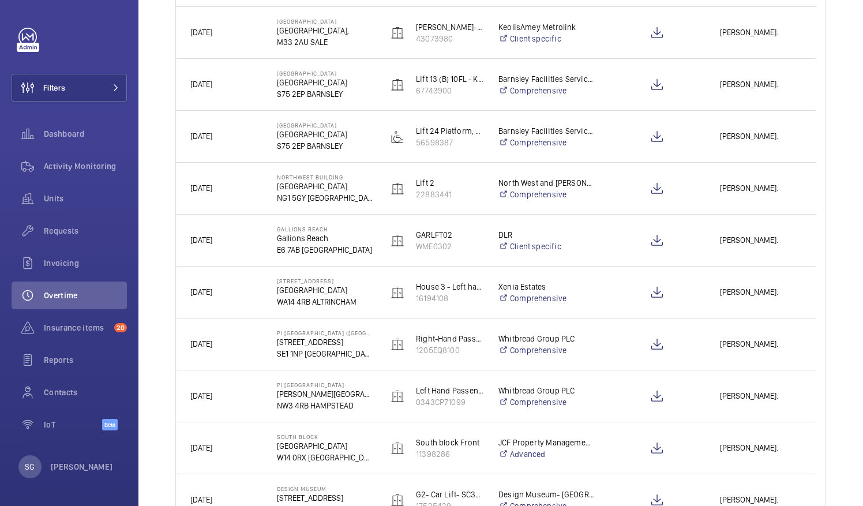
scroll to position [744, 0]
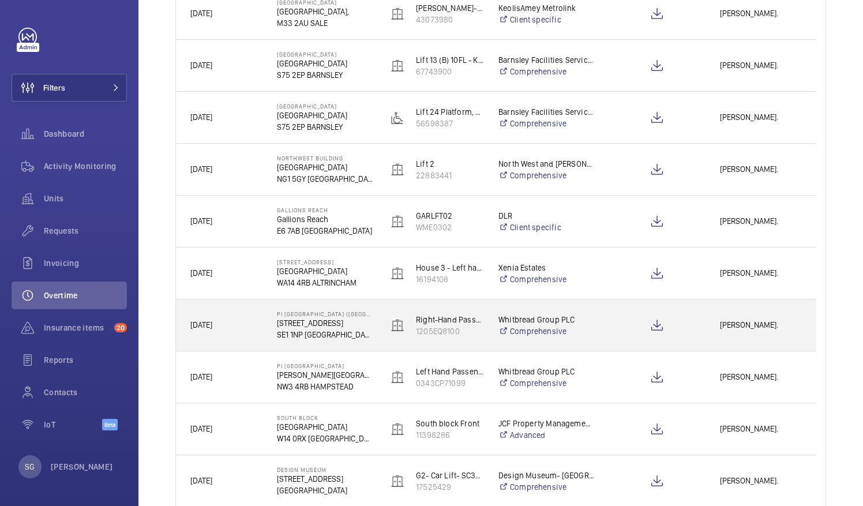
click at [754, 336] on div "[PERSON_NAME]." at bounding box center [761, 325] width 110 height 36
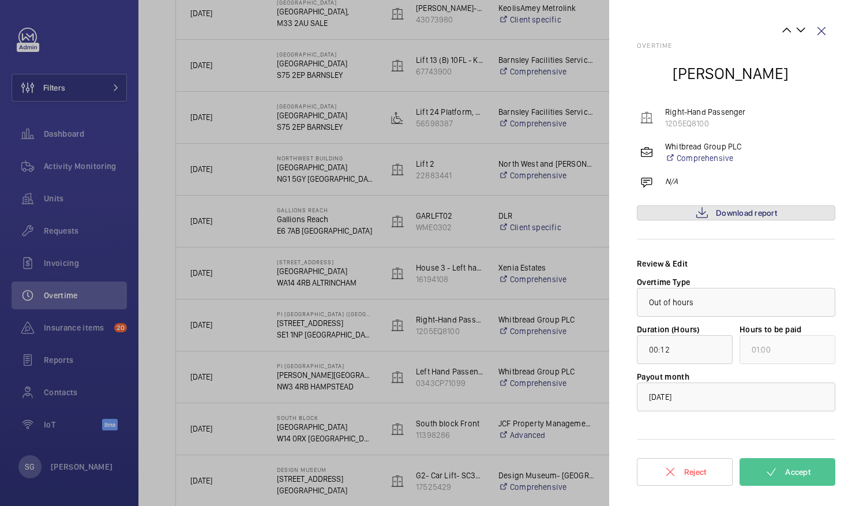
click at [771, 211] on span "Download report" at bounding box center [746, 212] width 61 height 9
click at [796, 467] on span "Accept" at bounding box center [798, 471] width 25 height 9
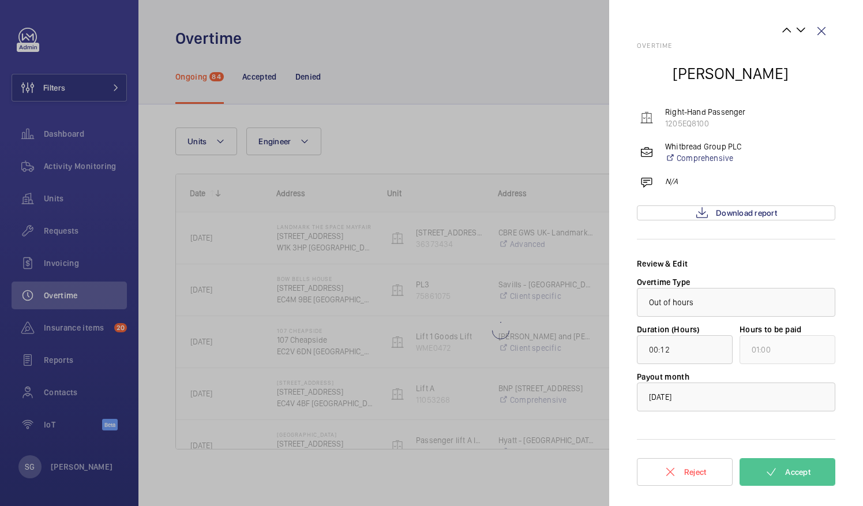
scroll to position [0, 0]
click at [821, 31] on wm-front-icon-button at bounding box center [822, 31] width 28 height 28
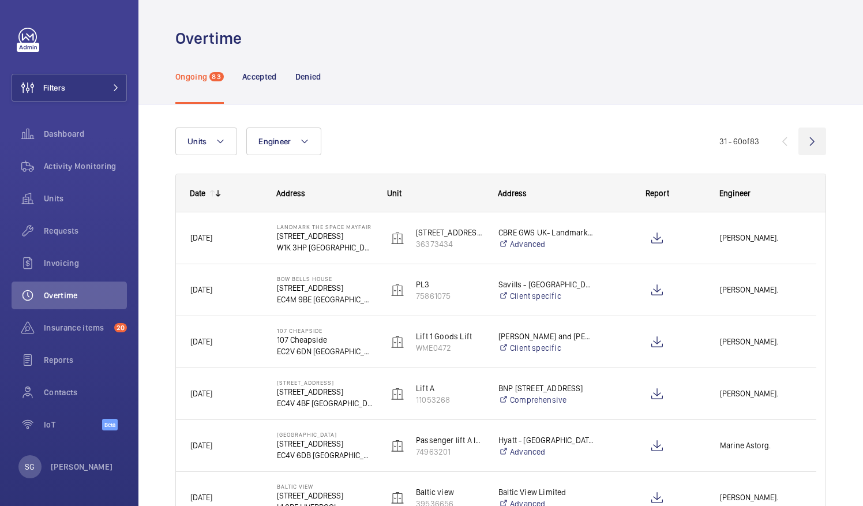
click at [799, 144] on wm-front-icon-button at bounding box center [813, 142] width 28 height 28
click at [807, 143] on wm-front-icon-button at bounding box center [813, 142] width 28 height 28
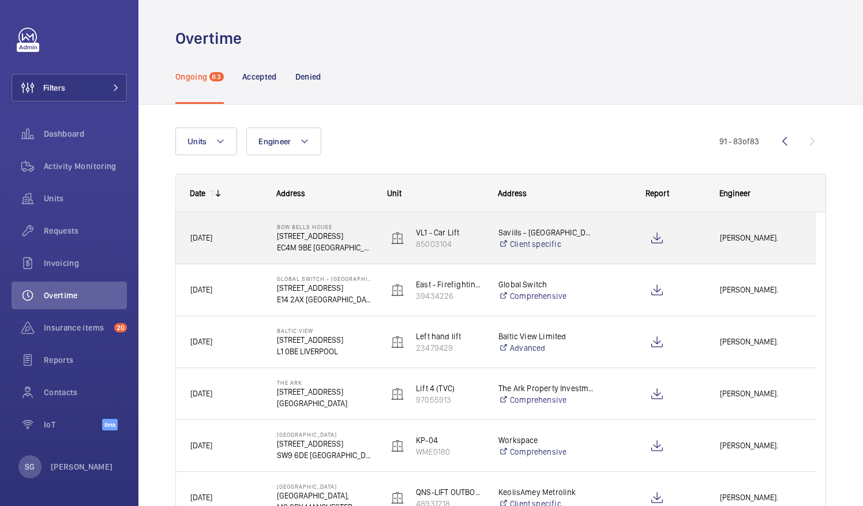
click at [756, 231] on span "[PERSON_NAME]." at bounding box center [761, 237] width 82 height 13
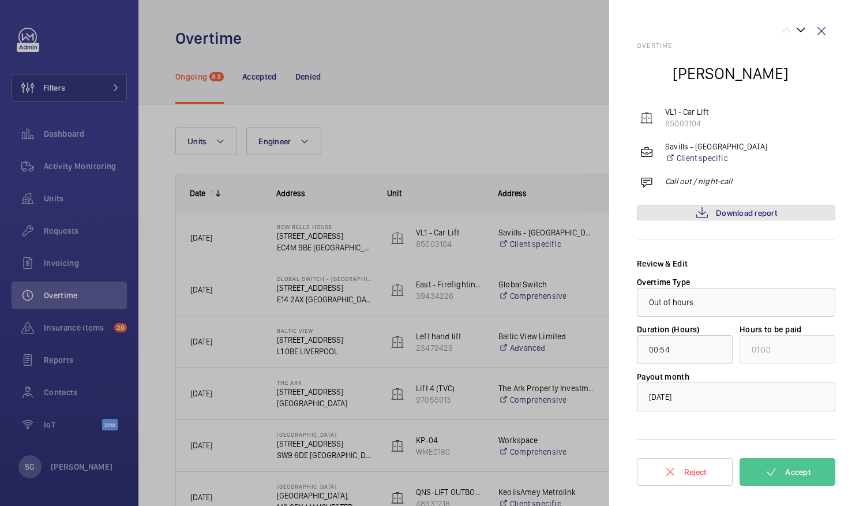
click at [744, 213] on span "Download report" at bounding box center [746, 212] width 61 height 9
click at [792, 468] on span "Accept" at bounding box center [798, 471] width 25 height 9
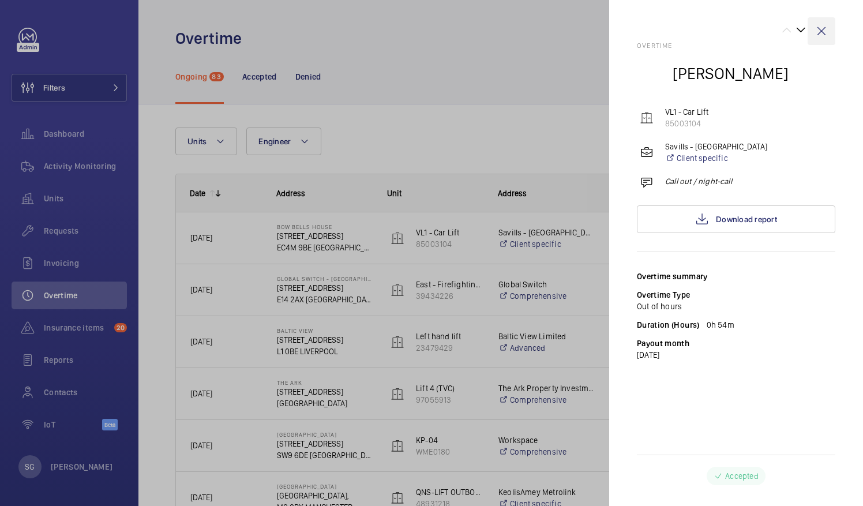
click at [823, 31] on wm-front-icon-button at bounding box center [822, 31] width 28 height 28
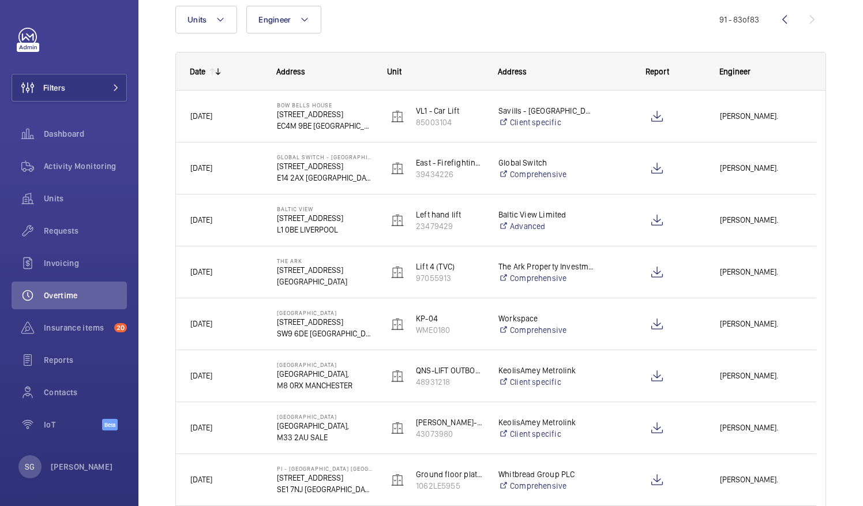
scroll to position [124, 0]
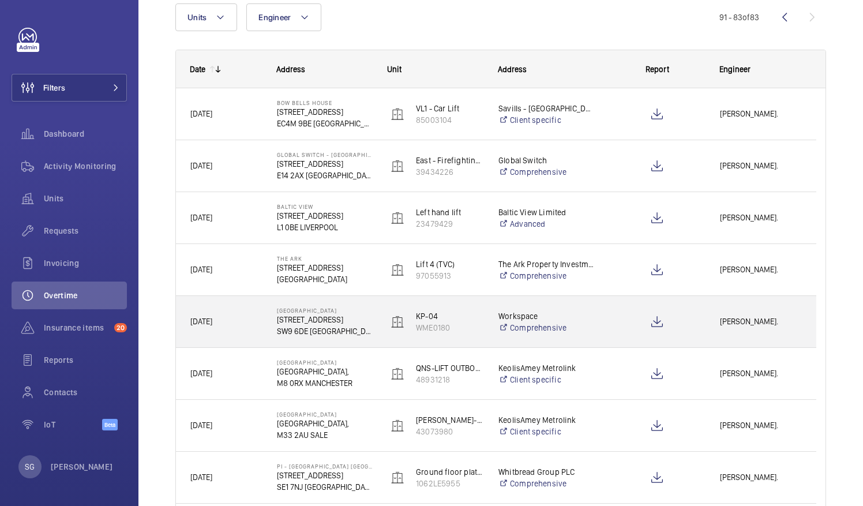
click at [757, 317] on span "[PERSON_NAME]." at bounding box center [761, 321] width 82 height 13
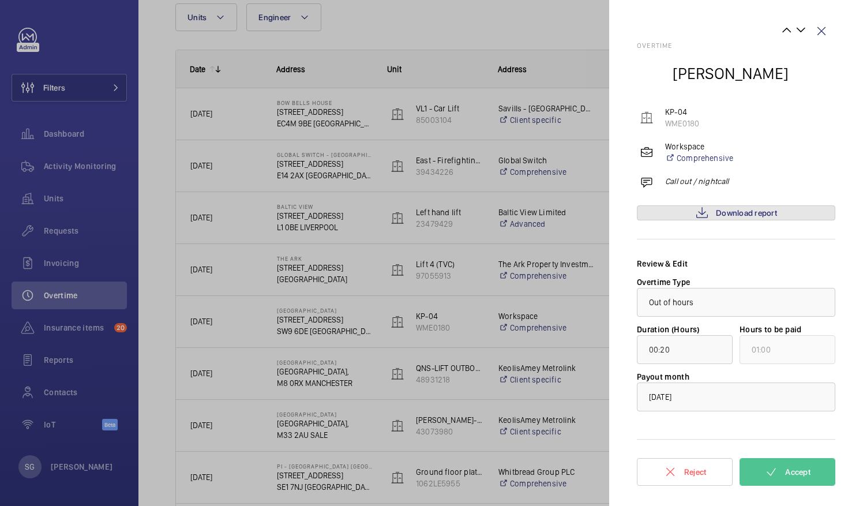
click at [736, 213] on span "Download report" at bounding box center [746, 212] width 61 height 9
click at [759, 467] on button "Accept" at bounding box center [788, 472] width 96 height 28
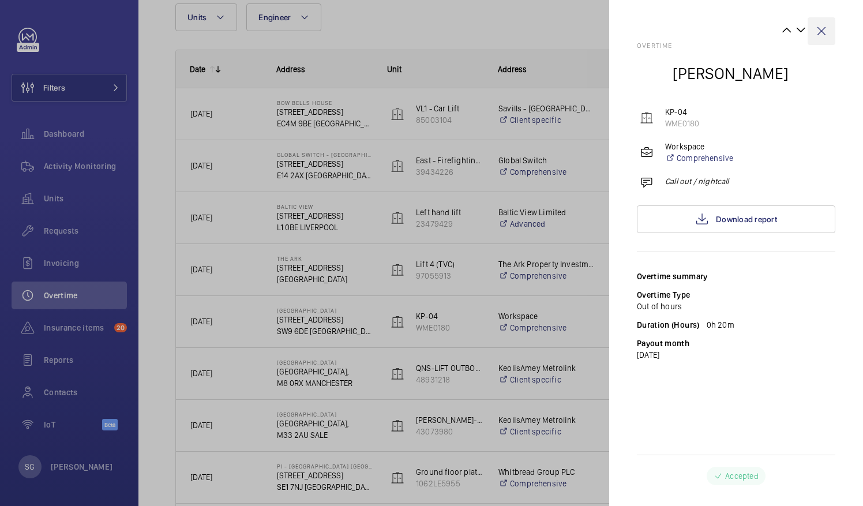
click at [825, 25] on wm-front-icon-button at bounding box center [822, 31] width 28 height 28
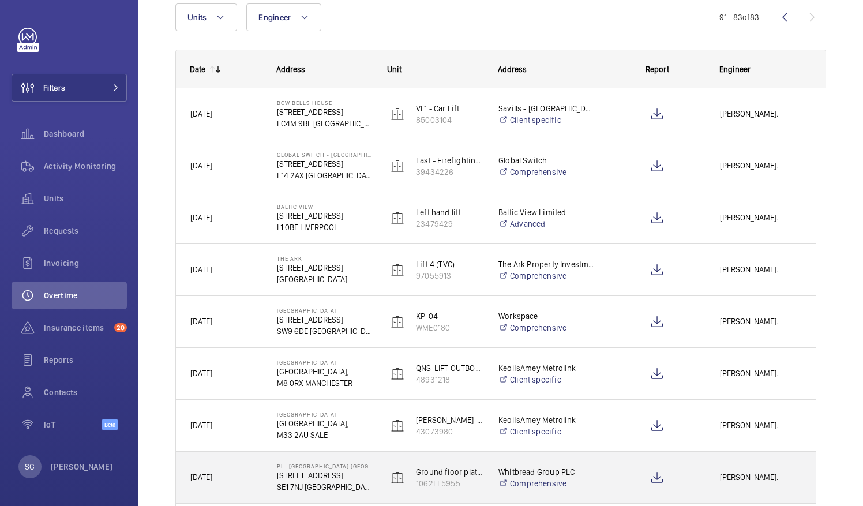
click at [743, 477] on span "[PERSON_NAME]." at bounding box center [761, 477] width 82 height 13
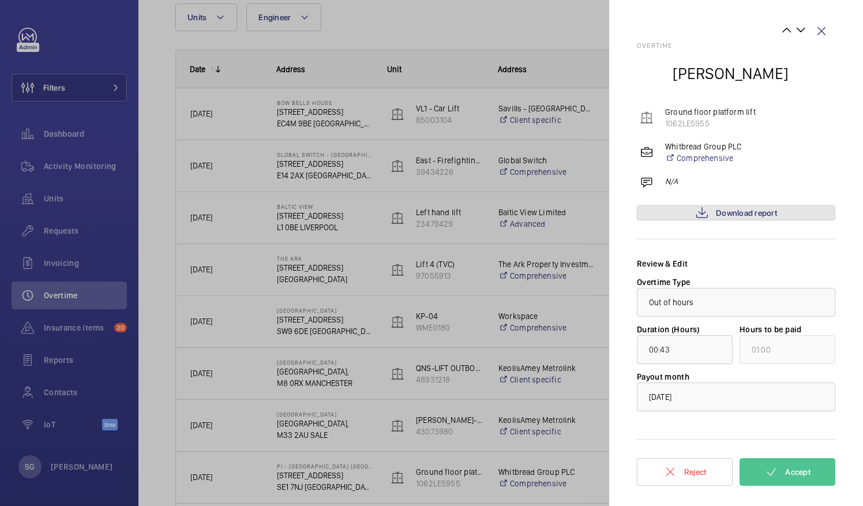
click at [745, 209] on span "Download report" at bounding box center [746, 212] width 61 height 9
click at [792, 470] on span "Accept" at bounding box center [798, 471] width 25 height 9
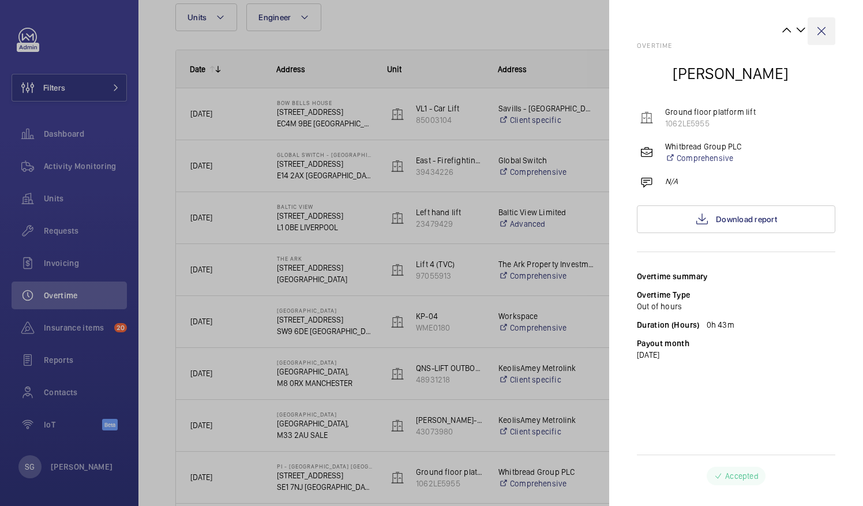
click at [826, 29] on wm-front-icon-button at bounding box center [822, 31] width 28 height 28
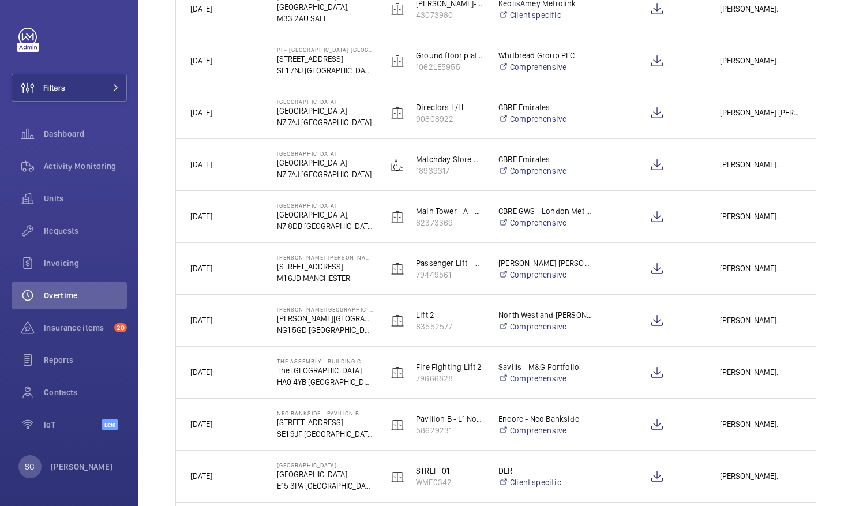
scroll to position [542, 0]
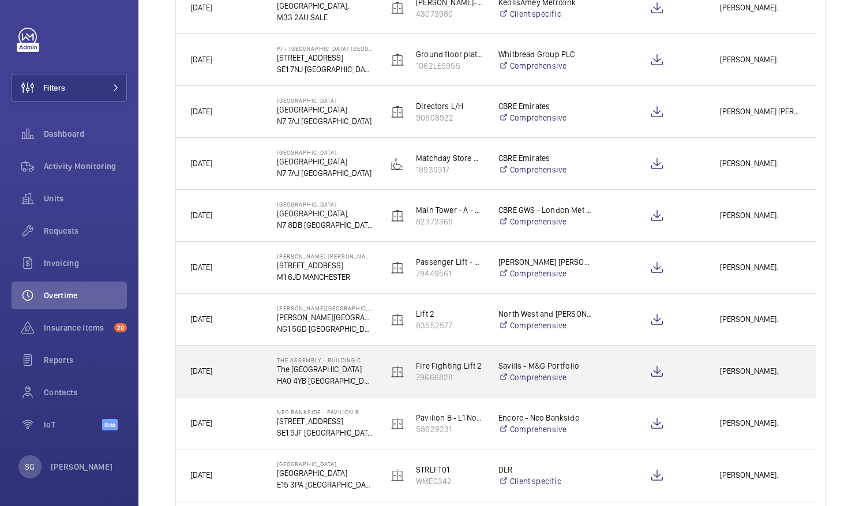
click at [755, 374] on span "[PERSON_NAME]." at bounding box center [761, 371] width 82 height 13
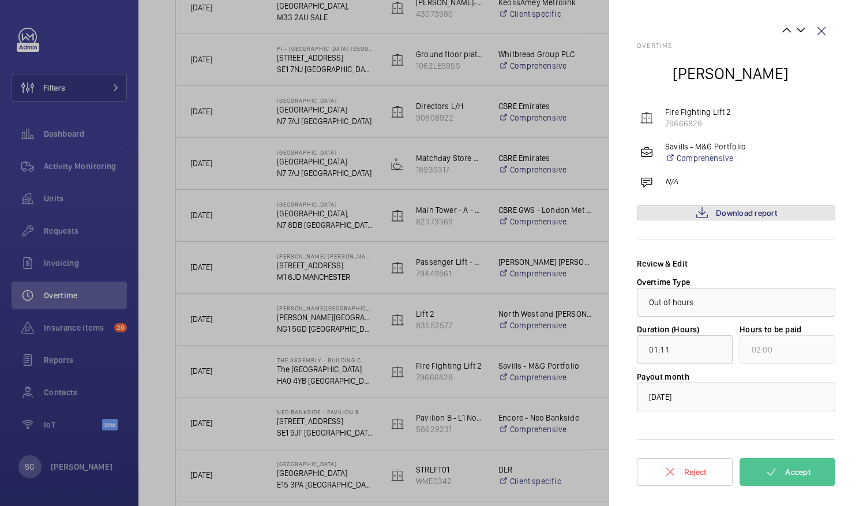
click at [708, 216] on mat-icon at bounding box center [702, 213] width 14 height 14
click at [791, 462] on button "Accept" at bounding box center [788, 472] width 96 height 28
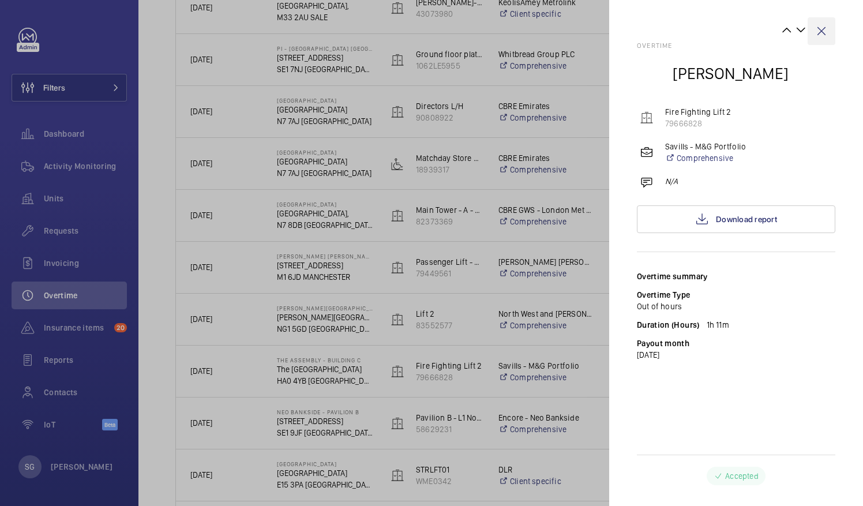
click at [821, 31] on wm-front-icon-button at bounding box center [822, 31] width 28 height 28
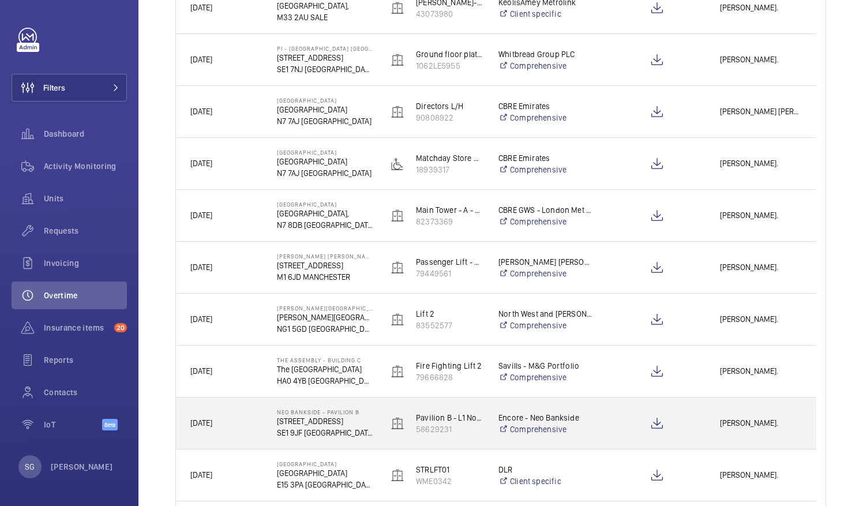
click at [769, 414] on div "[PERSON_NAME]." at bounding box center [761, 423] width 110 height 36
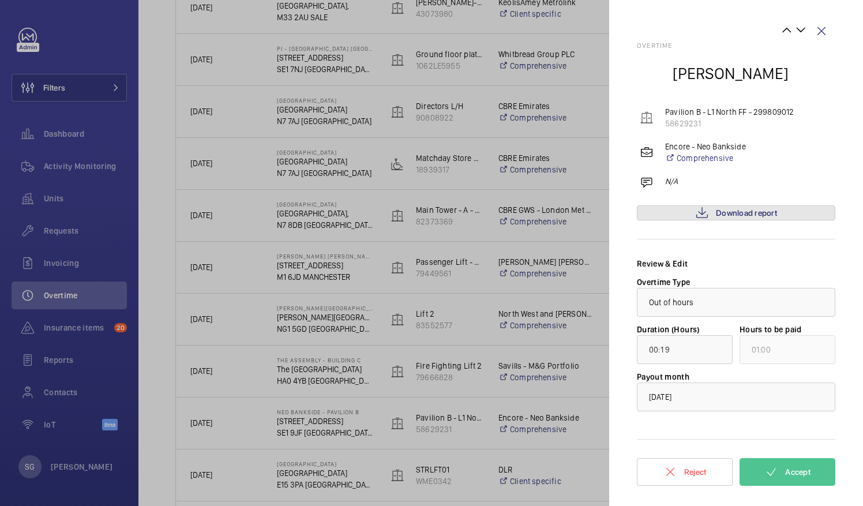
click at [742, 210] on span "Download report" at bounding box center [746, 212] width 61 height 9
click at [765, 468] on mat-icon at bounding box center [772, 472] width 14 height 14
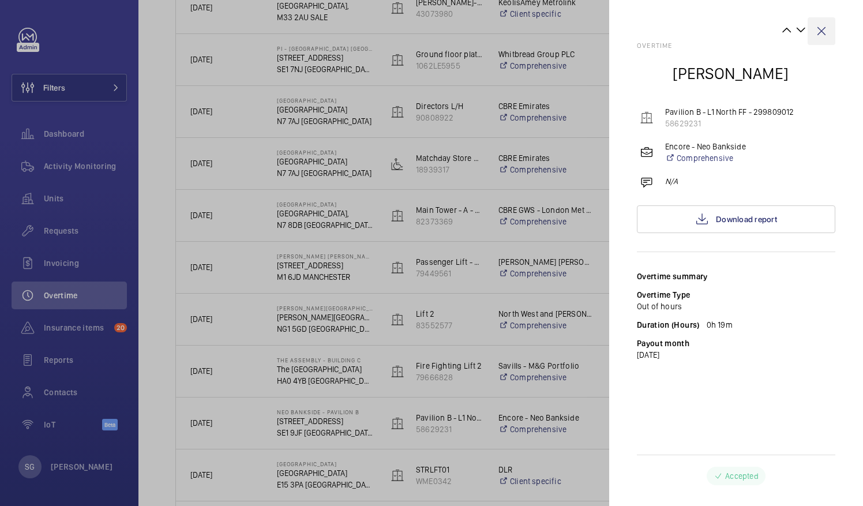
click at [822, 35] on wm-front-icon-button at bounding box center [822, 31] width 28 height 28
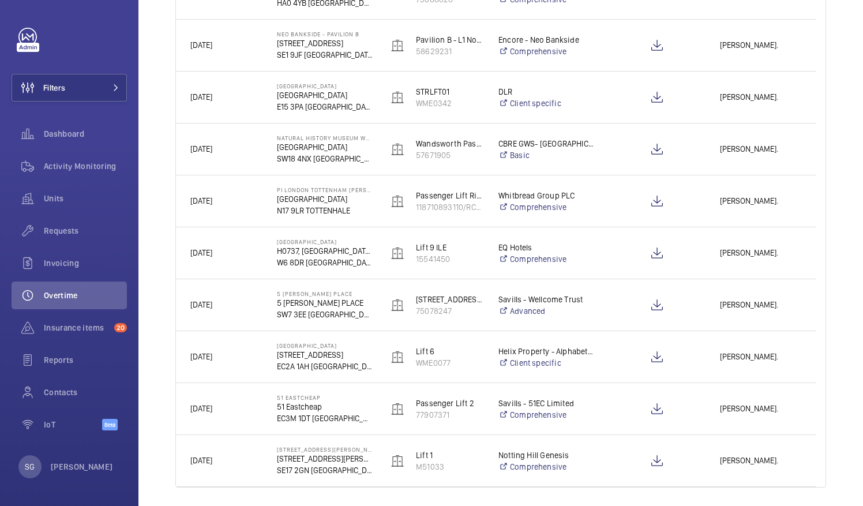
scroll to position [922, 0]
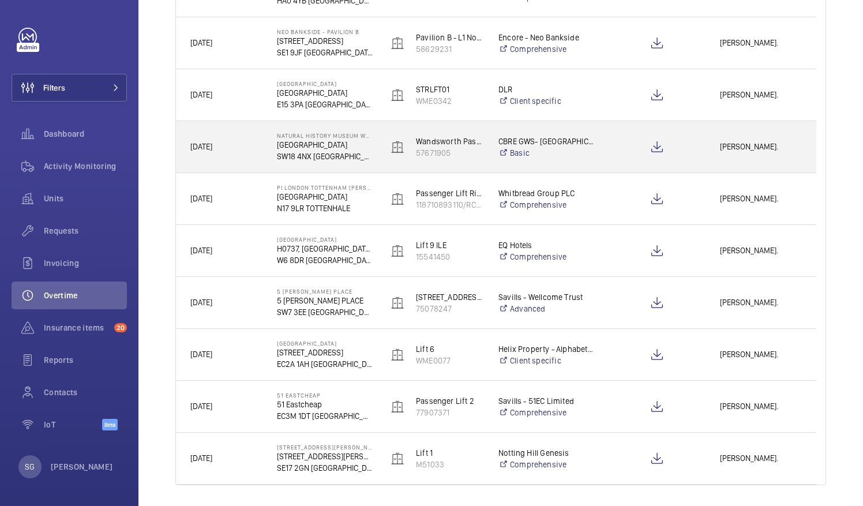
click at [770, 150] on span "[PERSON_NAME]." at bounding box center [761, 146] width 82 height 13
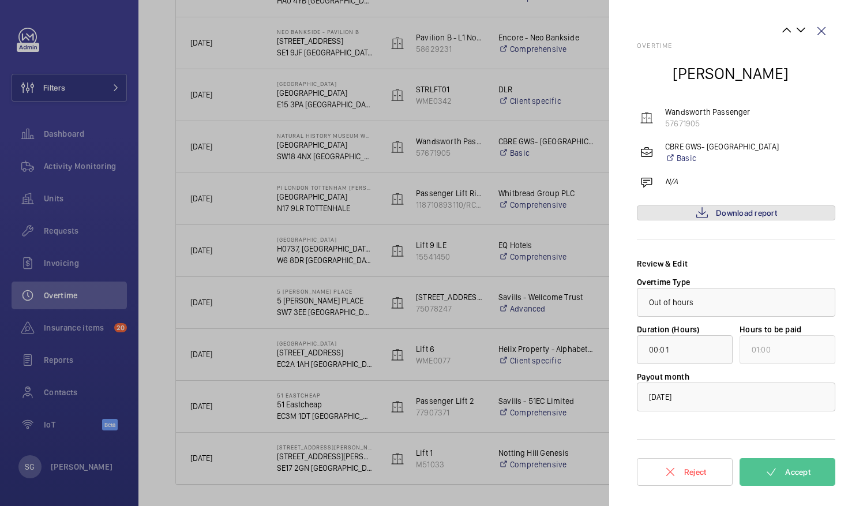
click at [735, 212] on span "Download report" at bounding box center [746, 212] width 61 height 9
click at [802, 473] on span "Accept" at bounding box center [798, 471] width 25 height 9
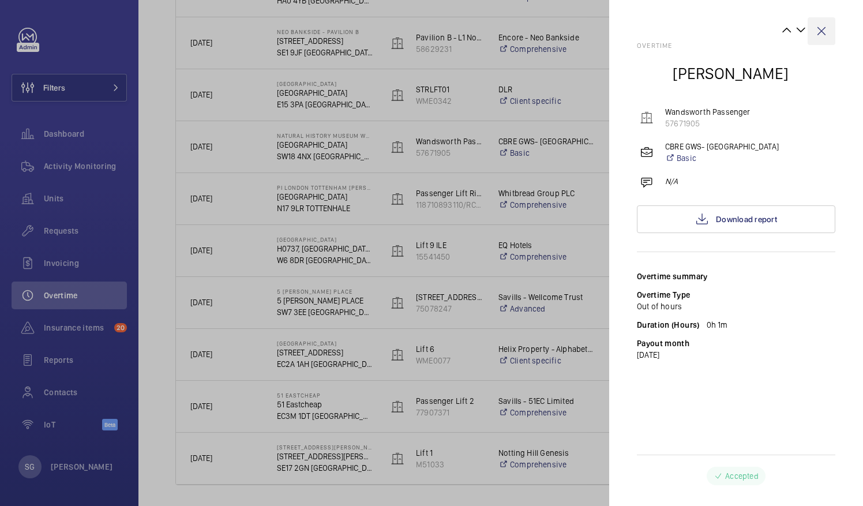
click at [824, 28] on wm-front-icon-button at bounding box center [822, 31] width 28 height 28
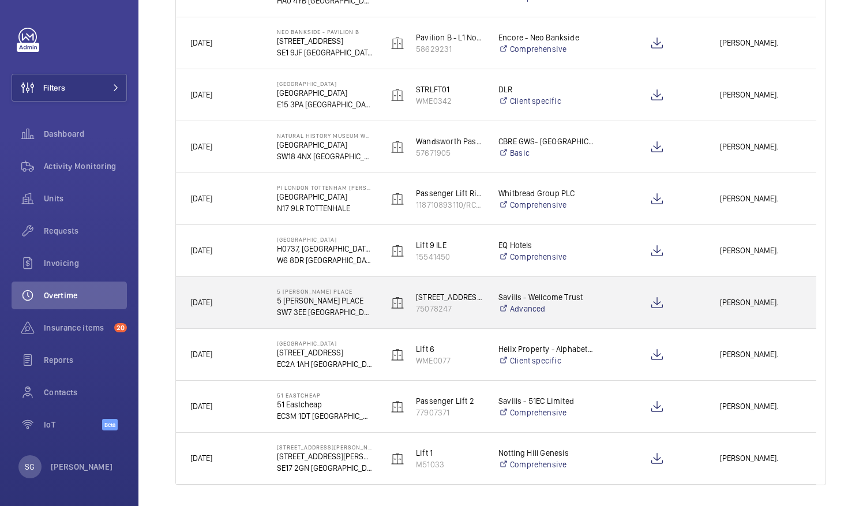
click at [742, 304] on span "[PERSON_NAME]." at bounding box center [761, 302] width 82 height 13
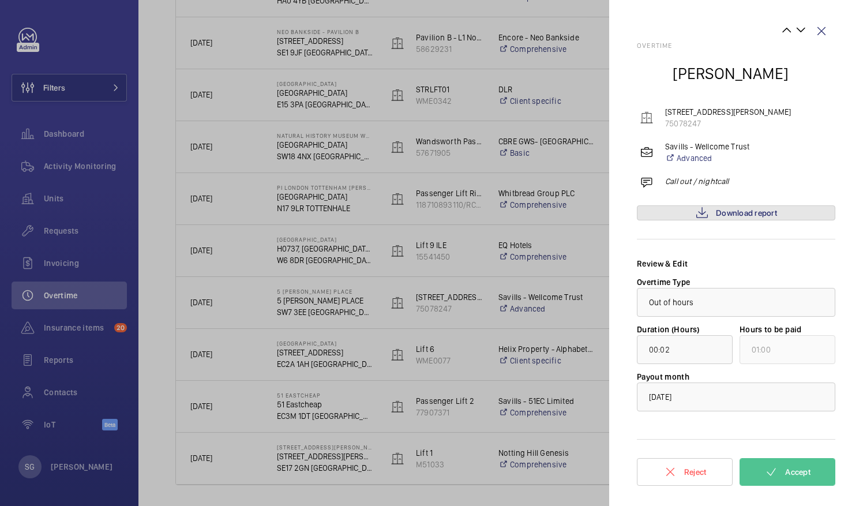
click at [742, 214] on span "Download report" at bounding box center [746, 212] width 61 height 9
click at [780, 471] on button "Accept" at bounding box center [788, 472] width 96 height 28
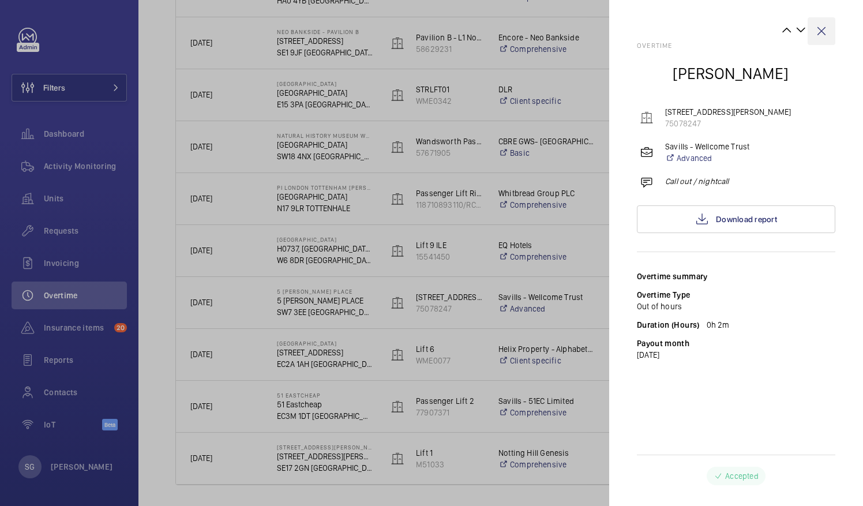
click at [824, 35] on wm-front-icon-button at bounding box center [822, 31] width 28 height 28
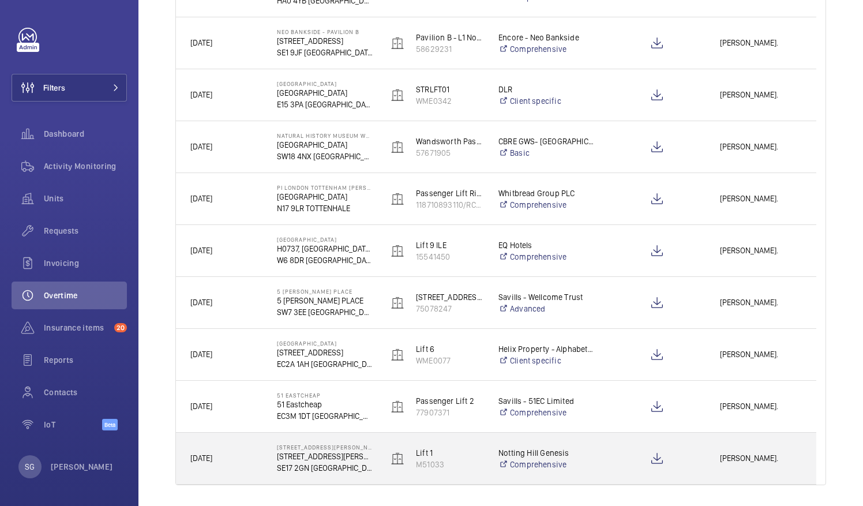
click at [731, 470] on div "[PERSON_NAME]." at bounding box center [761, 458] width 110 height 36
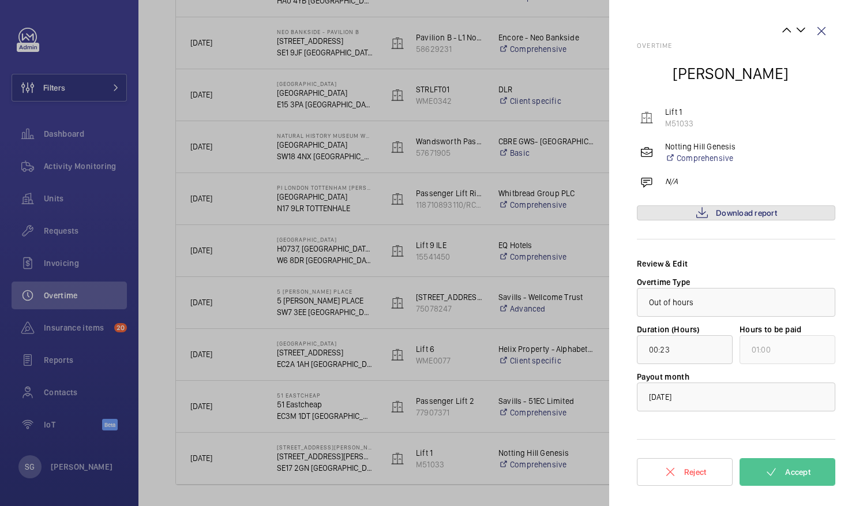
click at [716, 217] on span "Download report" at bounding box center [746, 212] width 61 height 9
click at [765, 472] on mat-icon at bounding box center [772, 472] width 14 height 14
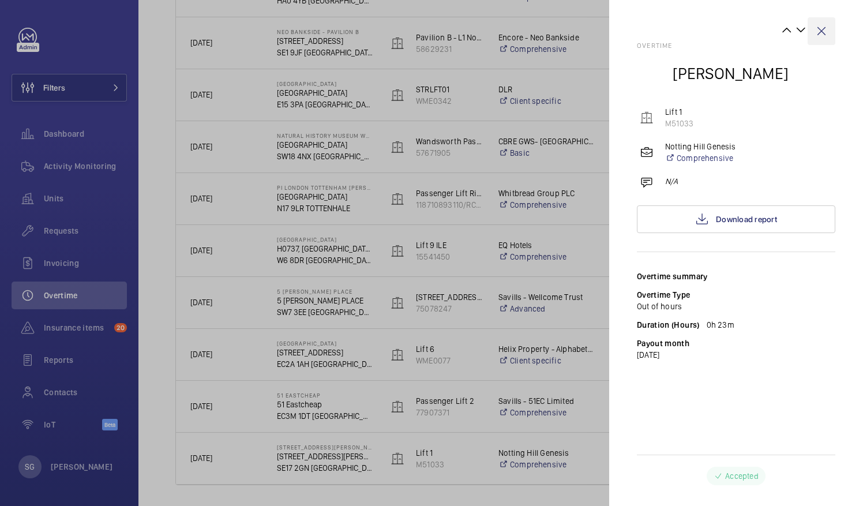
click at [821, 35] on wm-front-icon-button at bounding box center [822, 31] width 28 height 28
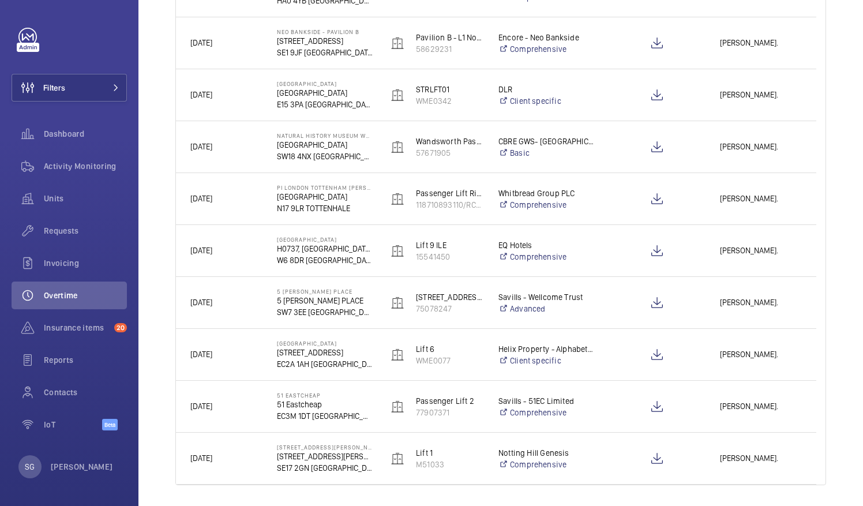
scroll to position [956, 0]
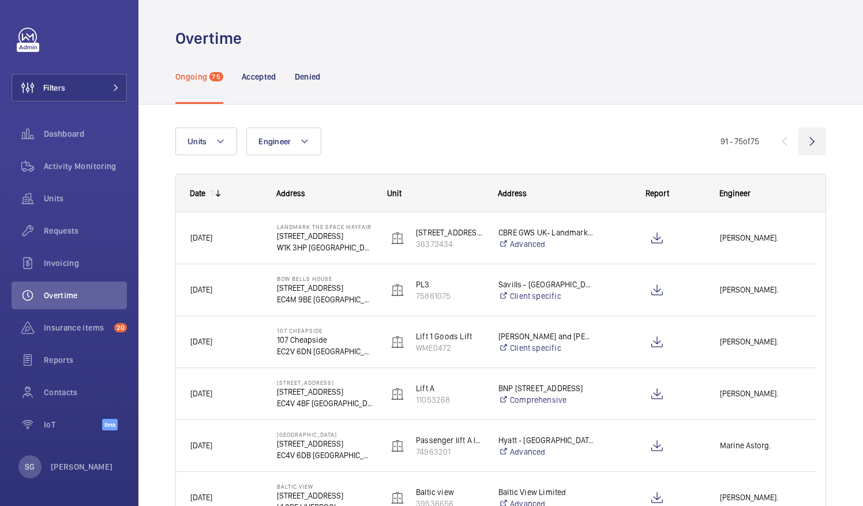
click at [799, 140] on wm-front-icon-button at bounding box center [813, 142] width 28 height 28
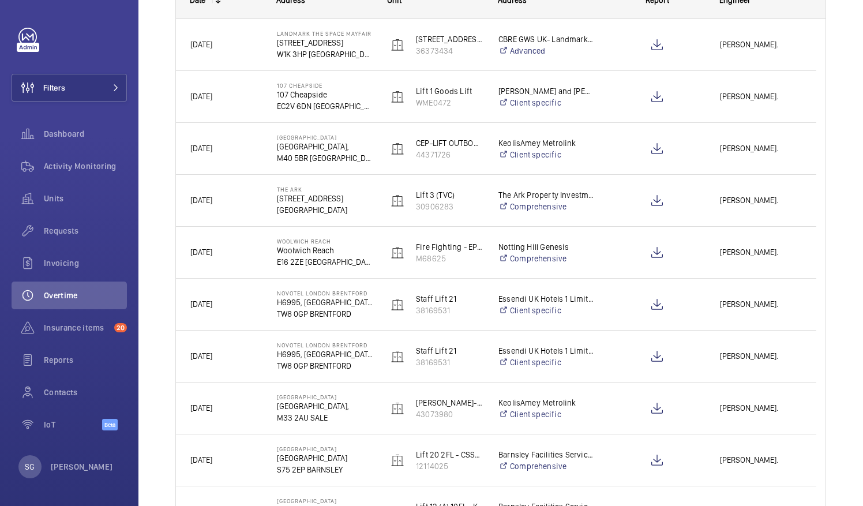
scroll to position [193, 0]
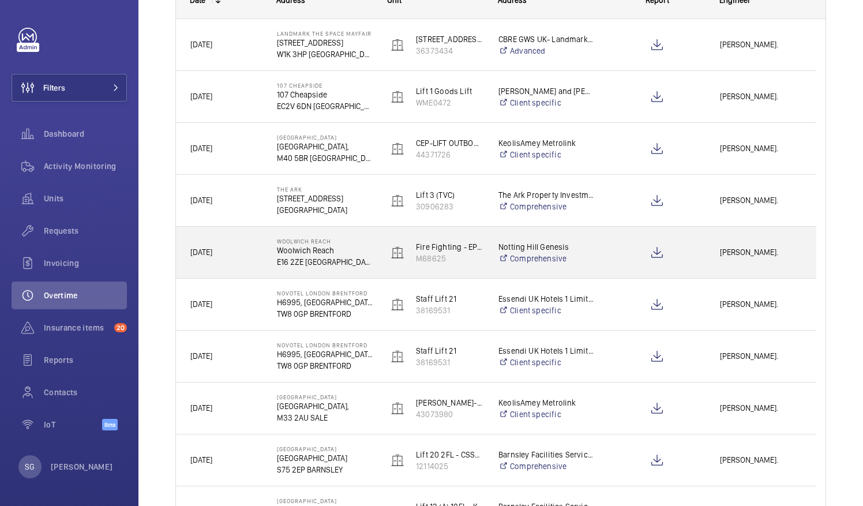
click at [750, 257] on span "[PERSON_NAME]." at bounding box center [761, 252] width 82 height 13
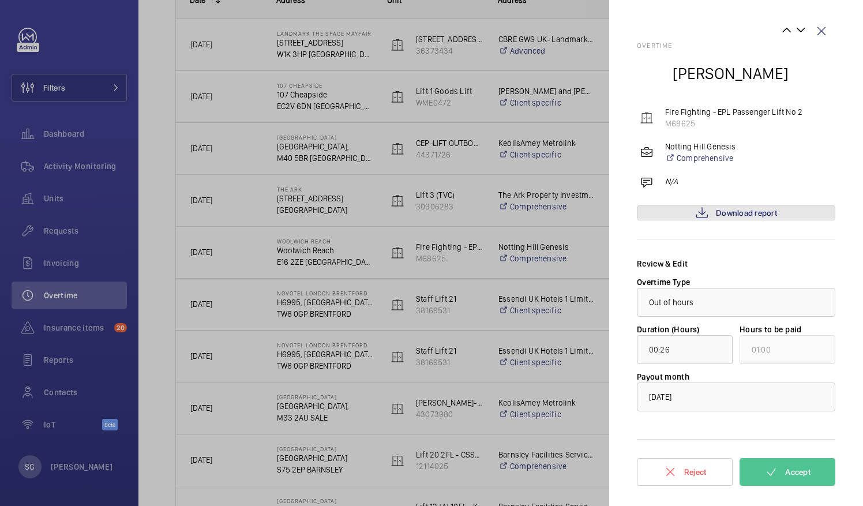
click at [753, 210] on span "Download report" at bounding box center [746, 212] width 61 height 9
click at [824, 32] on wm-front-icon-button at bounding box center [822, 31] width 28 height 28
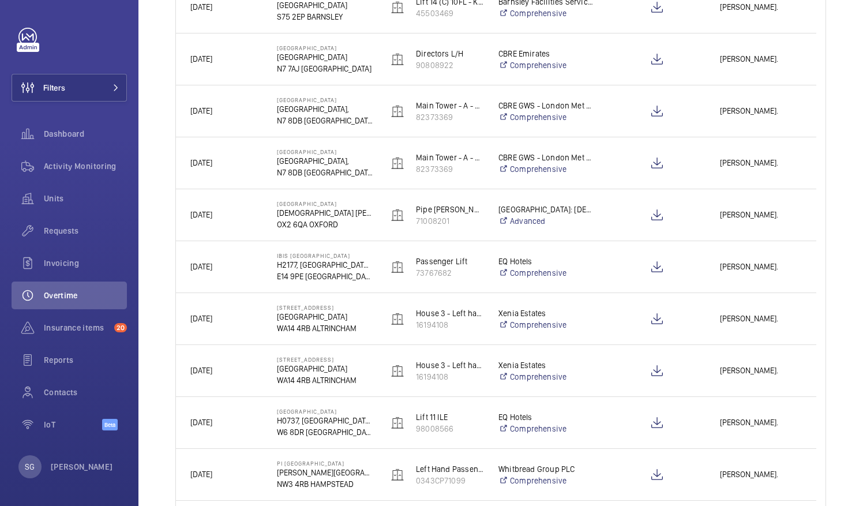
scroll to position [763, 0]
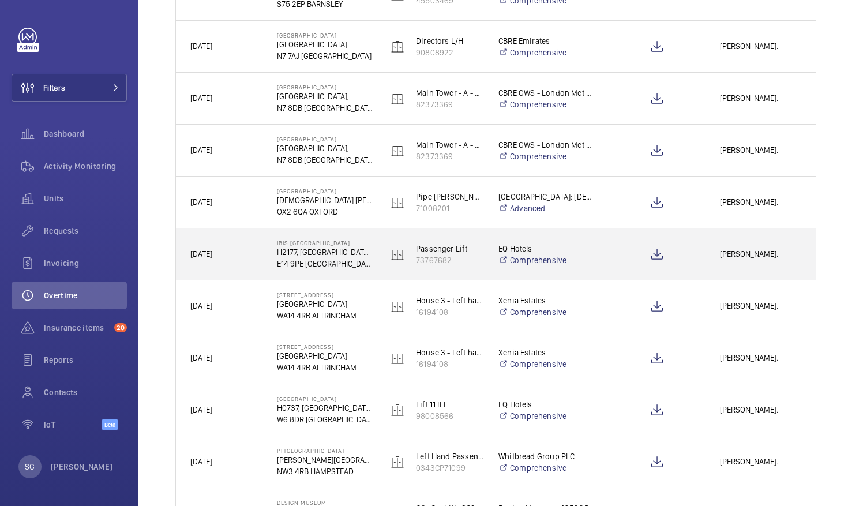
click at [762, 260] on span "[PERSON_NAME]." at bounding box center [761, 254] width 82 height 13
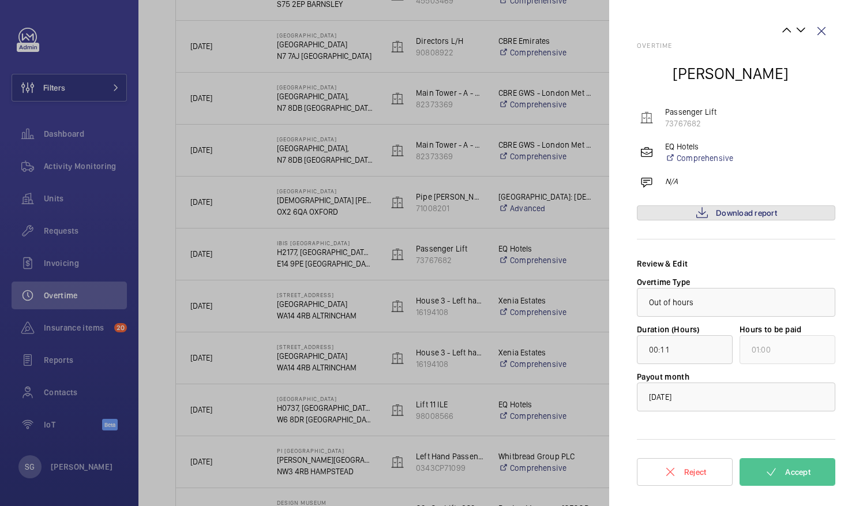
click at [742, 216] on span "Download report" at bounding box center [746, 212] width 61 height 9
click at [821, 34] on wm-front-icon-button at bounding box center [822, 31] width 28 height 28
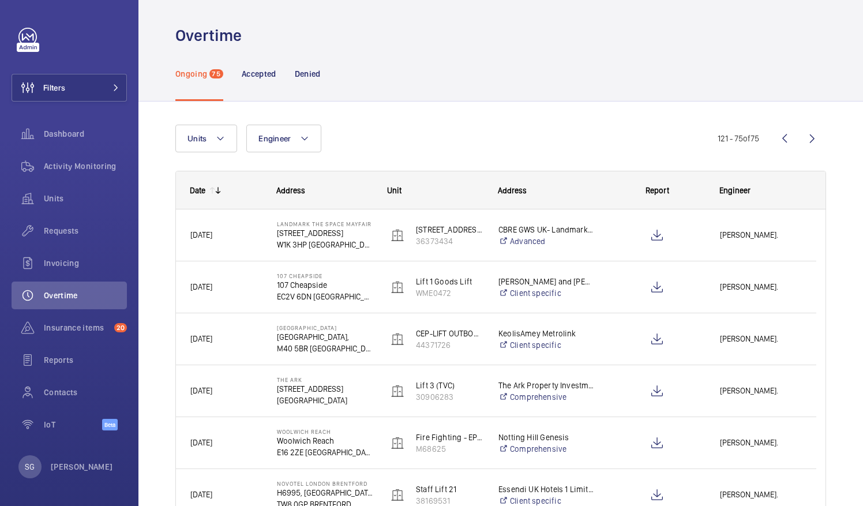
scroll to position [0, 0]
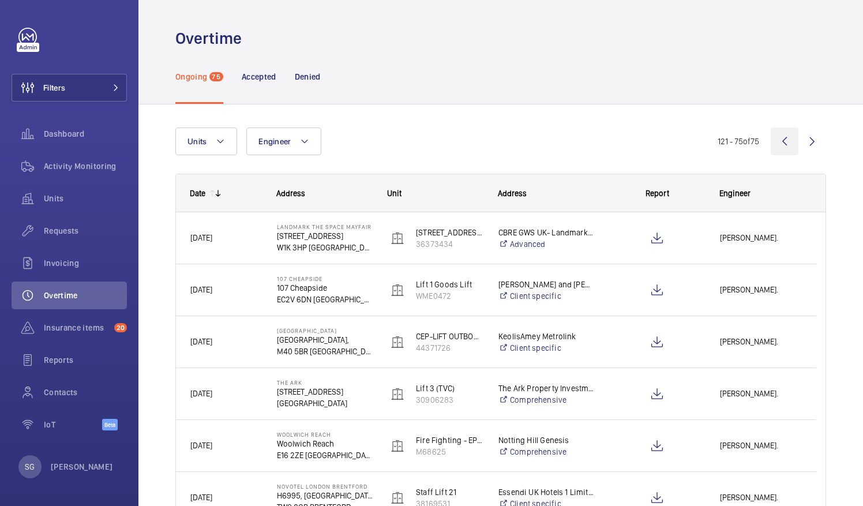
click at [777, 143] on wm-front-icon-button at bounding box center [785, 142] width 28 height 28
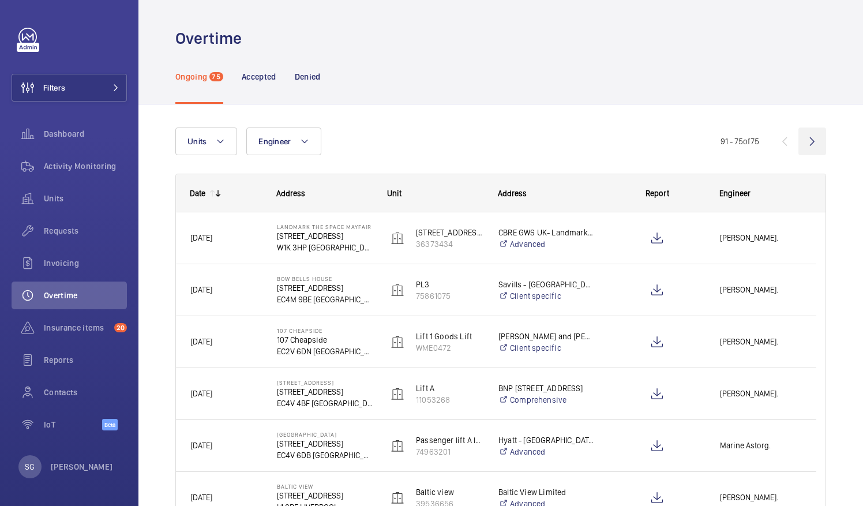
click at [808, 145] on wm-front-icon-button at bounding box center [813, 142] width 28 height 28
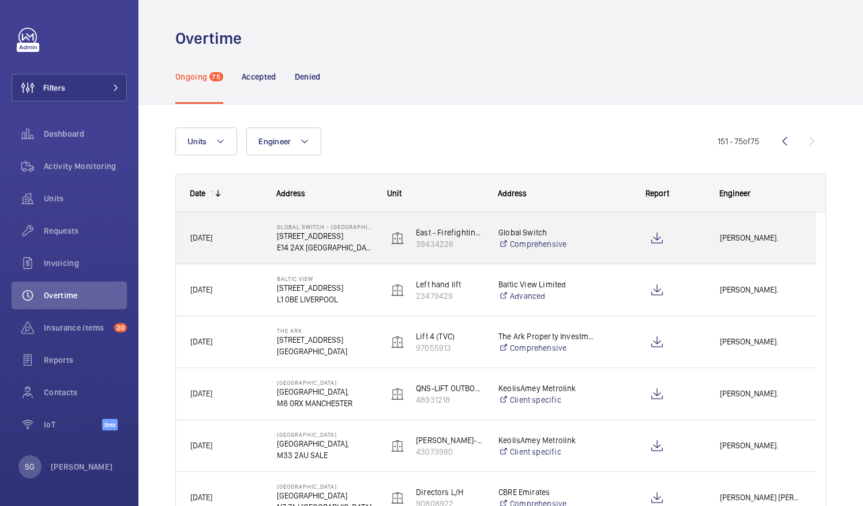
click at [606, 235] on div at bounding box center [651, 238] width 110 height 52
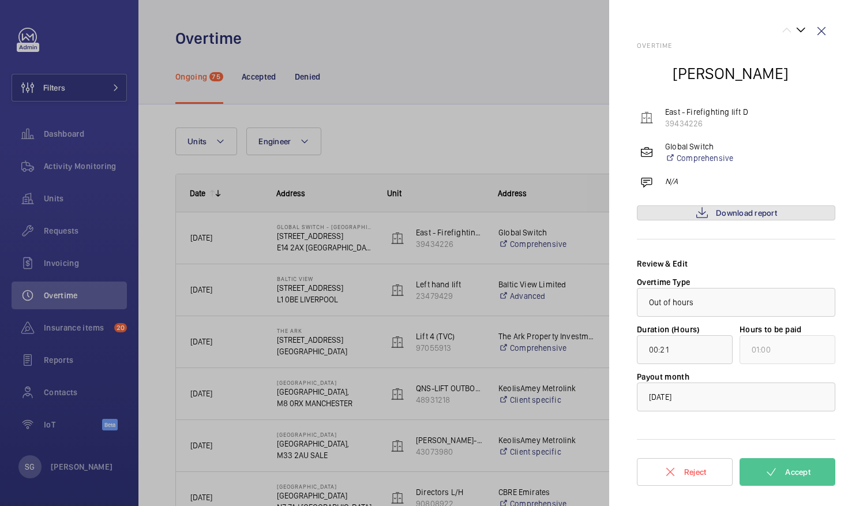
click at [687, 218] on link "Download report" at bounding box center [736, 212] width 199 height 15
click at [823, 32] on wm-front-icon-button at bounding box center [822, 31] width 28 height 28
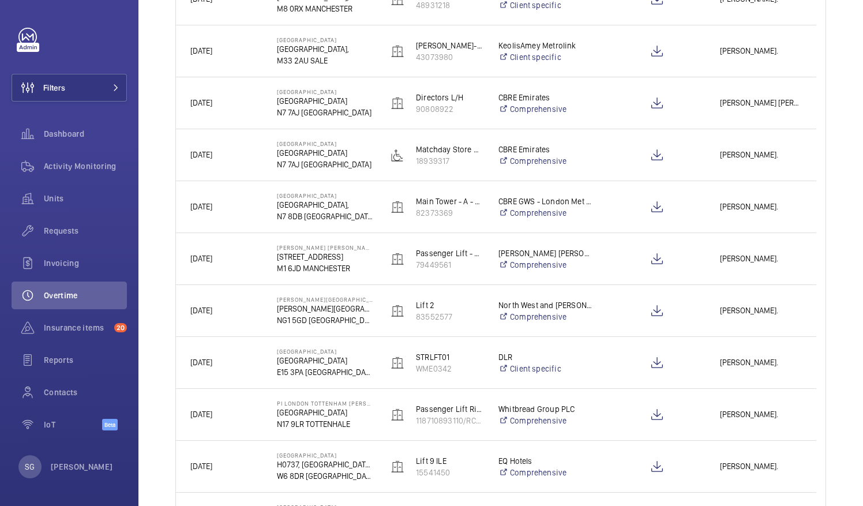
scroll to position [406, 0]
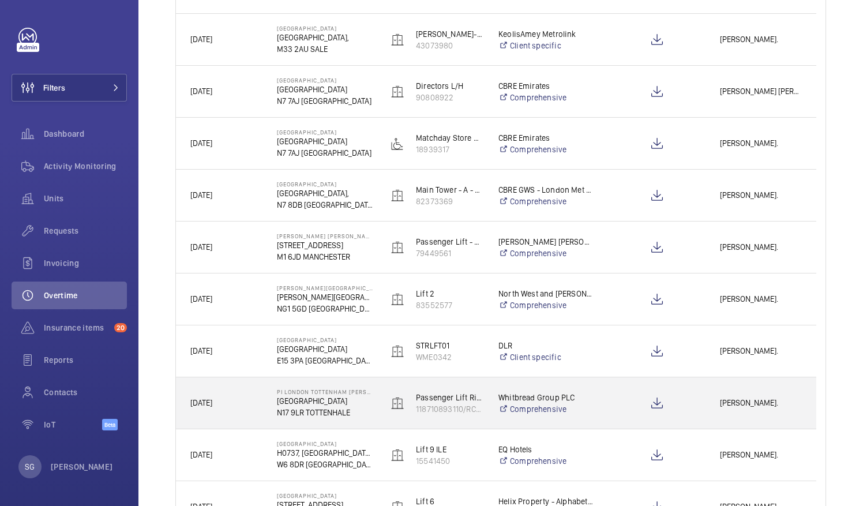
click at [761, 400] on span "[PERSON_NAME]." at bounding box center [761, 403] width 82 height 13
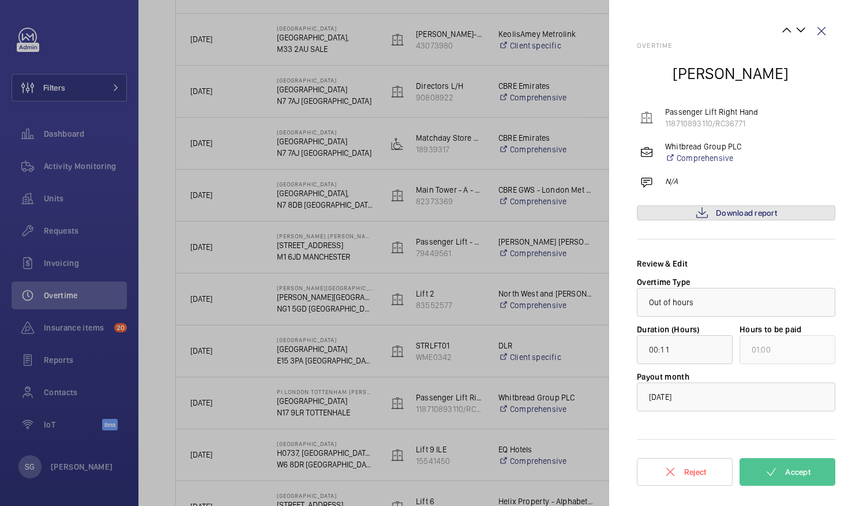
click at [732, 212] on span "Download report" at bounding box center [746, 212] width 61 height 9
click at [807, 469] on span "Accept" at bounding box center [798, 471] width 25 height 9
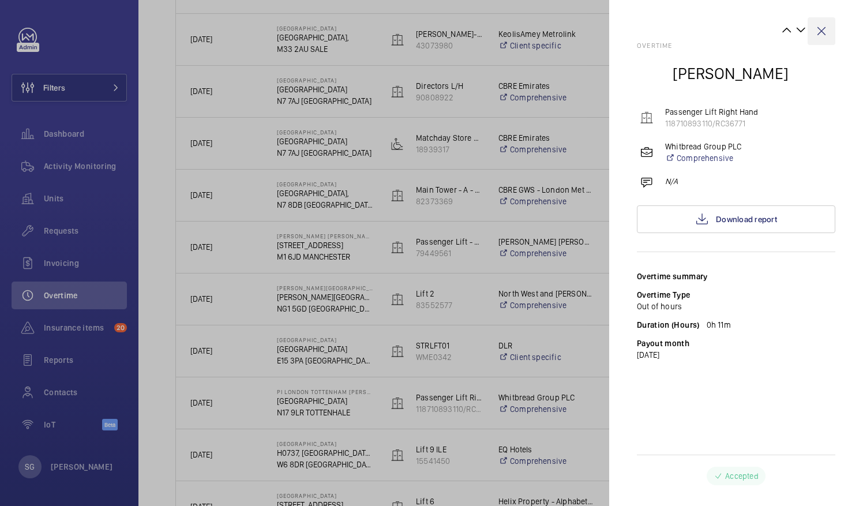
click at [824, 30] on wm-front-icon-button at bounding box center [822, 31] width 28 height 28
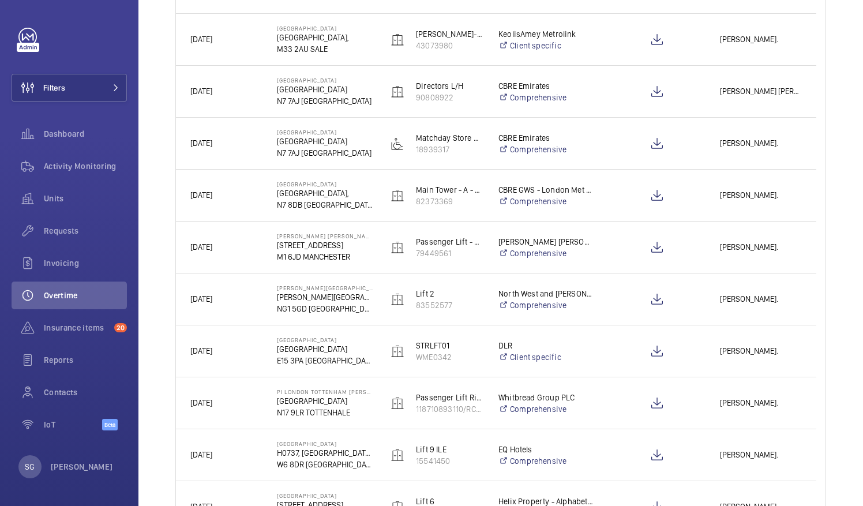
scroll to position [0, 0]
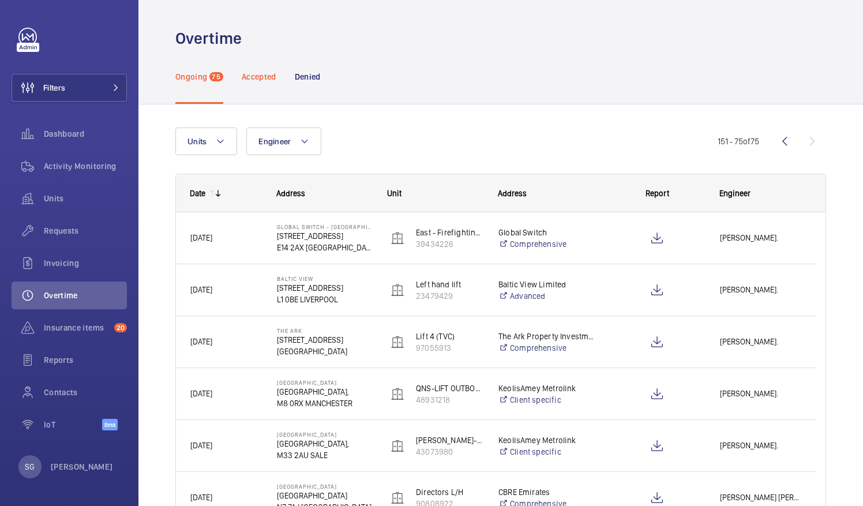
click at [256, 72] on p "Accepted" at bounding box center [259, 77] width 35 height 12
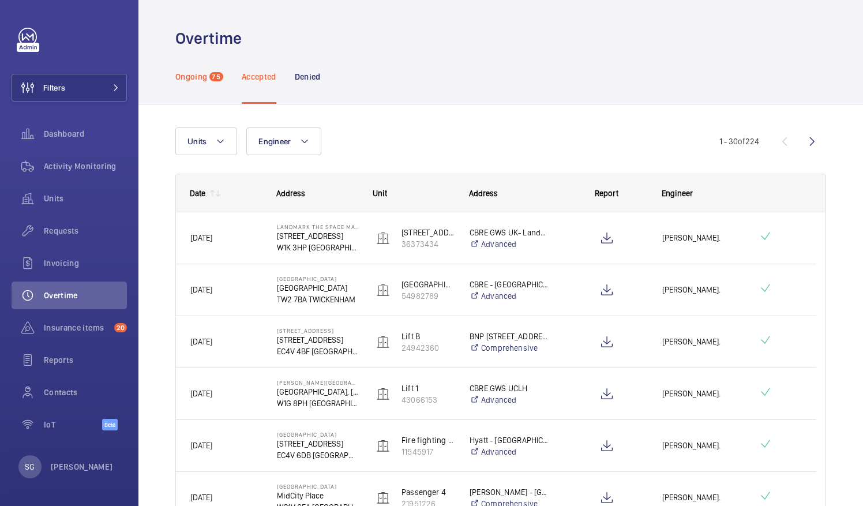
click at [192, 76] on p "Ongoing" at bounding box center [191, 77] width 32 height 12
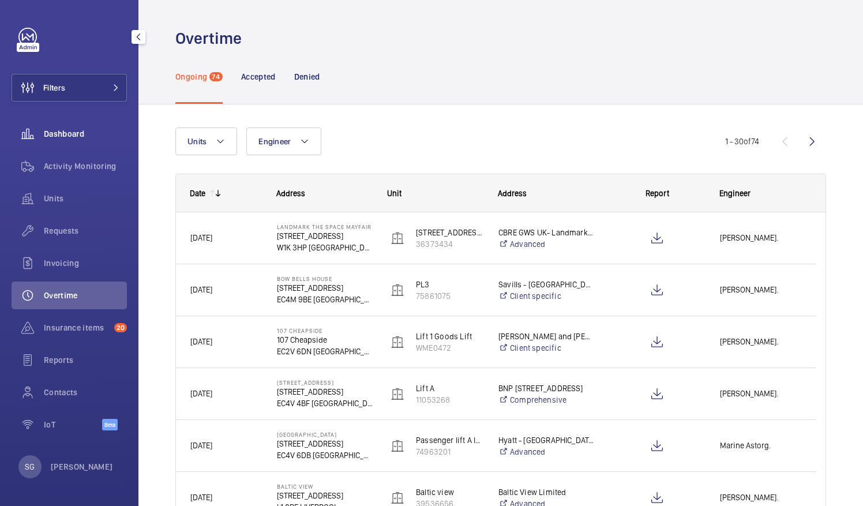
click at [87, 134] on span "Dashboard" at bounding box center [85, 134] width 83 height 12
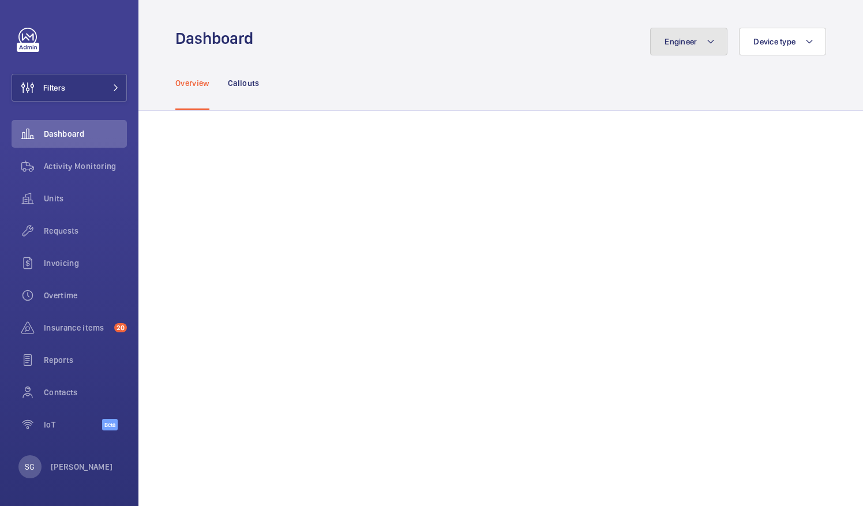
click at [680, 53] on button "Engineer" at bounding box center [688, 42] width 77 height 28
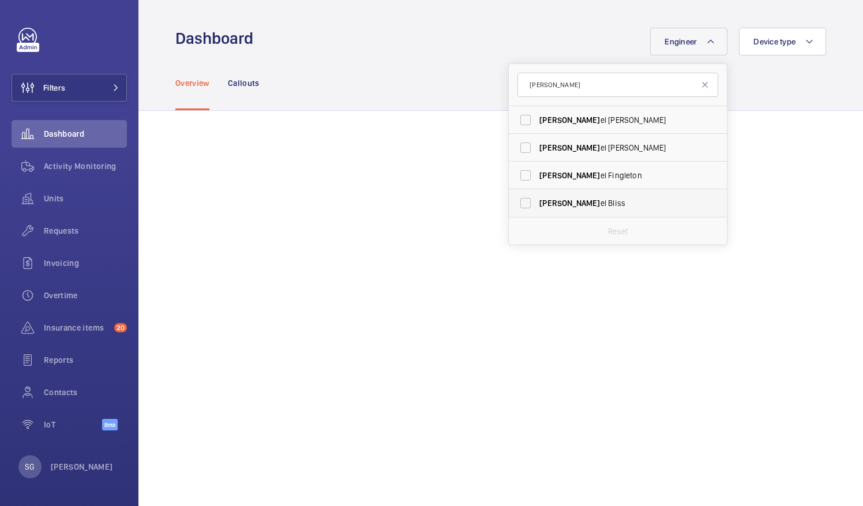
type input "[PERSON_NAME]"
click at [521, 201] on label "[PERSON_NAME]" at bounding box center [609, 203] width 201 height 28
click at [521, 201] on input "[PERSON_NAME]" at bounding box center [525, 203] width 23 height 23
checkbox input "true"
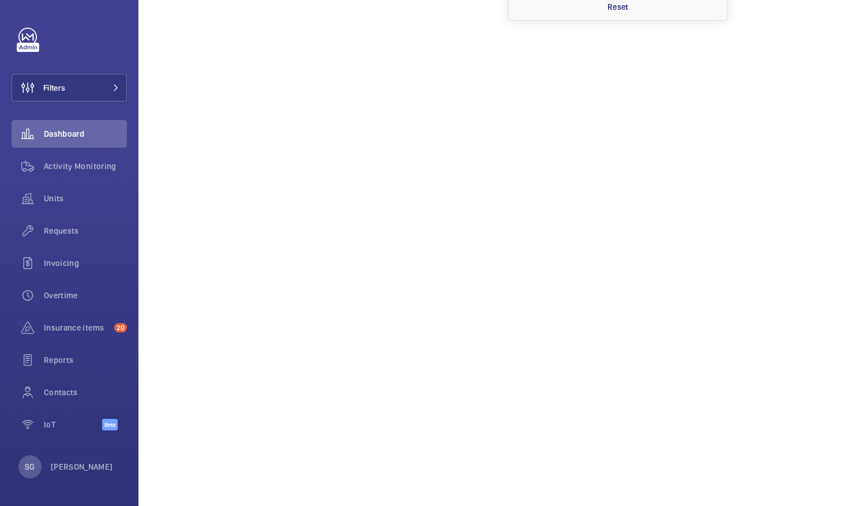
scroll to position [249, 0]
click at [72, 166] on span "Activity Monitoring" at bounding box center [85, 166] width 83 height 12
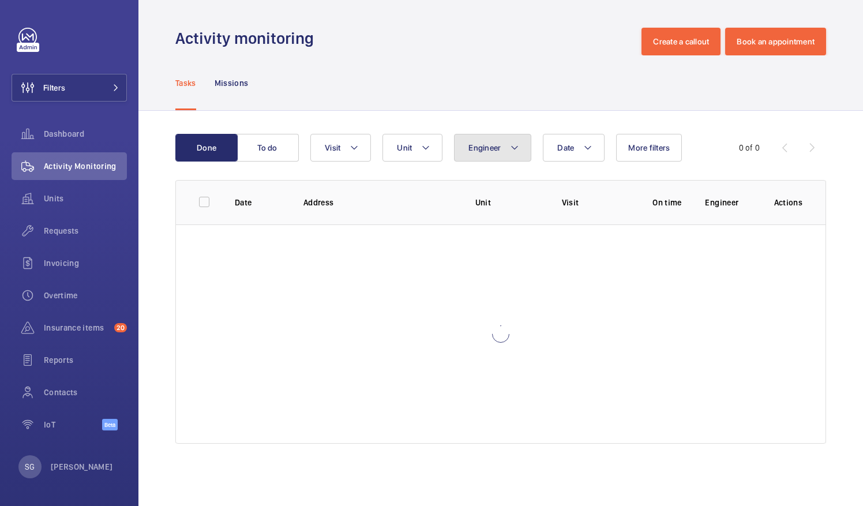
click at [480, 156] on button "Engineer" at bounding box center [492, 148] width 77 height 28
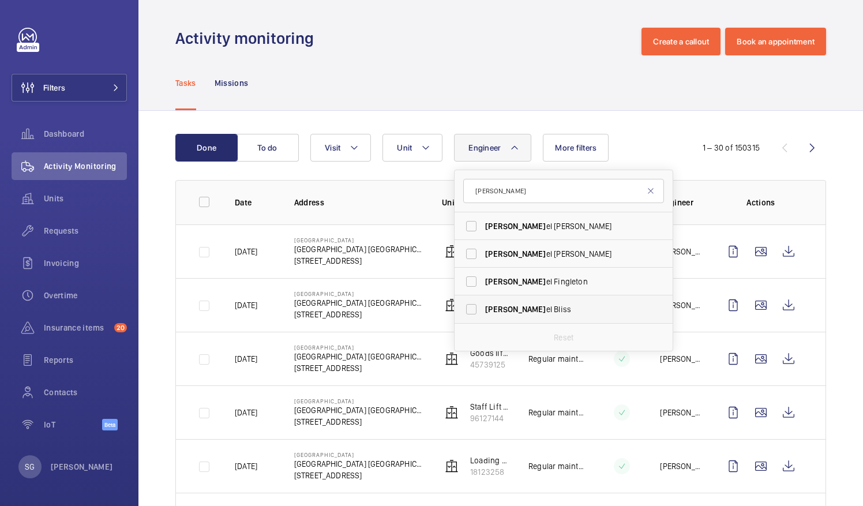
type input "[PERSON_NAME]"
click at [472, 306] on label "[PERSON_NAME]" at bounding box center [555, 310] width 201 height 28
click at [472, 306] on input "[PERSON_NAME]" at bounding box center [471, 309] width 23 height 23
click at [469, 309] on label "[PERSON_NAME]" at bounding box center [555, 310] width 201 height 28
click at [469, 309] on input "[PERSON_NAME]" at bounding box center [471, 309] width 23 height 23
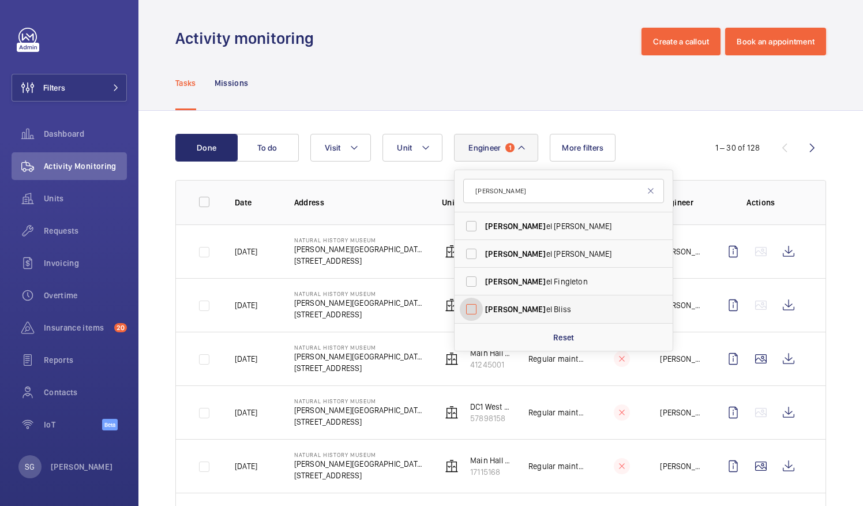
checkbox input "false"
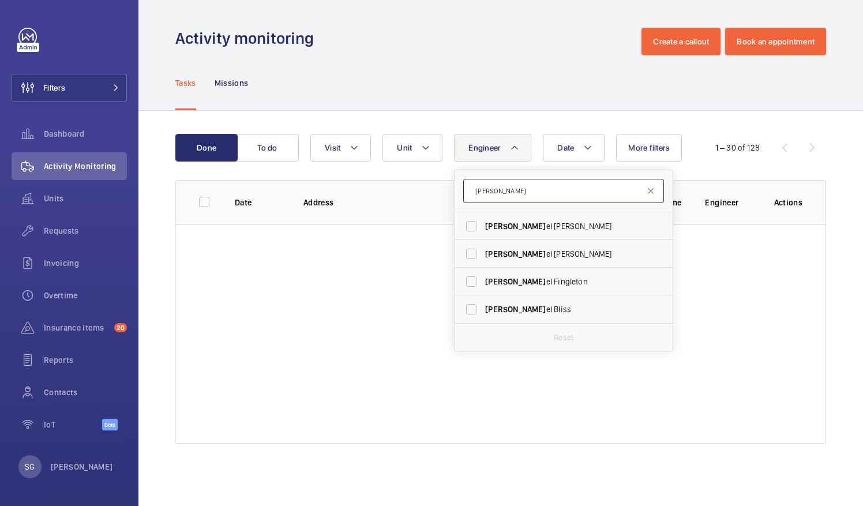
click at [503, 194] on input "[PERSON_NAME]" at bounding box center [563, 191] width 201 height 24
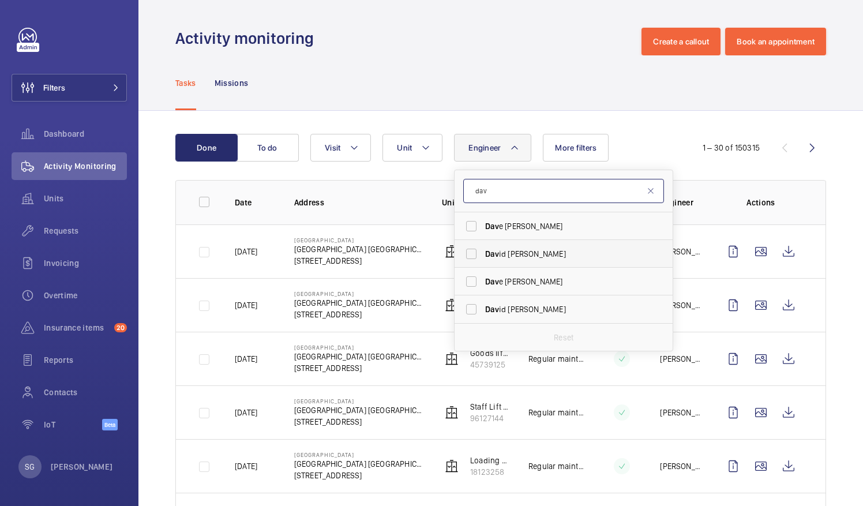
type input "dav"
click at [473, 259] on label "Dav id [PERSON_NAME]" at bounding box center [555, 254] width 201 height 28
click at [473, 259] on input "Dav id [PERSON_NAME]" at bounding box center [471, 253] width 23 height 23
checkbox input "true"
click at [760, 103] on div "Tasks Missions" at bounding box center [500, 82] width 651 height 55
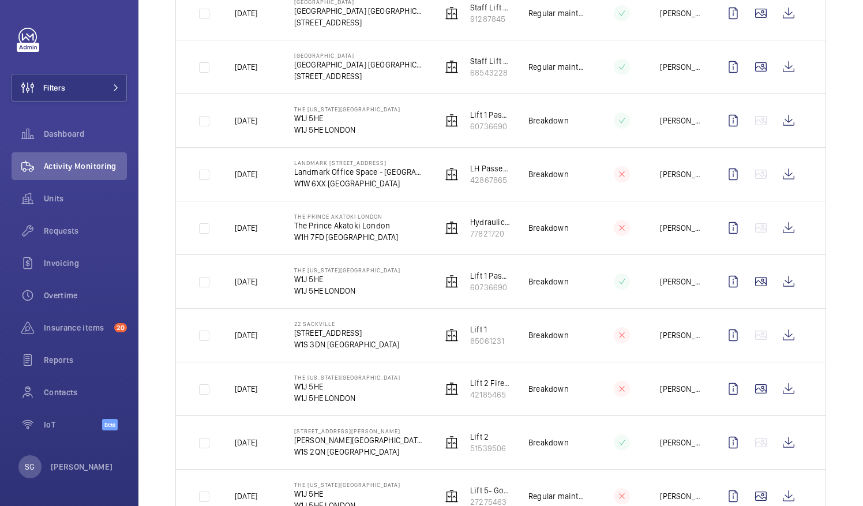
scroll to position [525, 0]
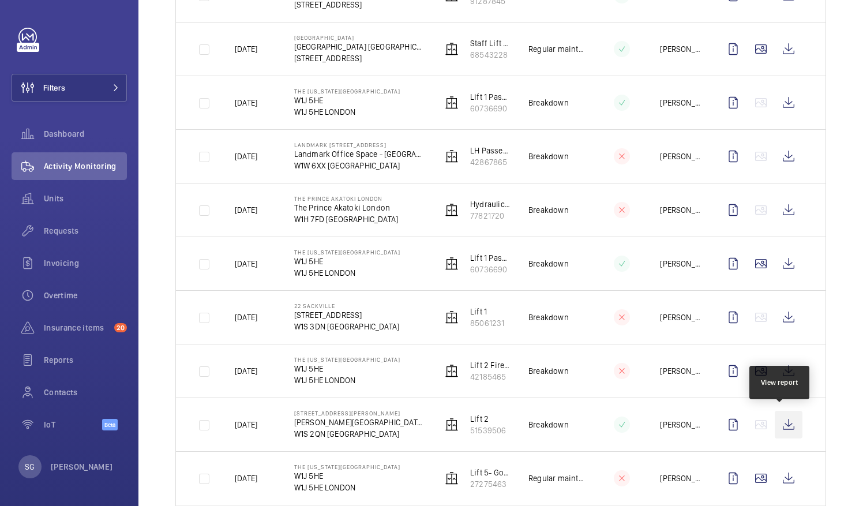
click at [776, 429] on wm-front-icon-button at bounding box center [789, 425] width 28 height 28
